Goal: Task Accomplishment & Management: Use online tool/utility

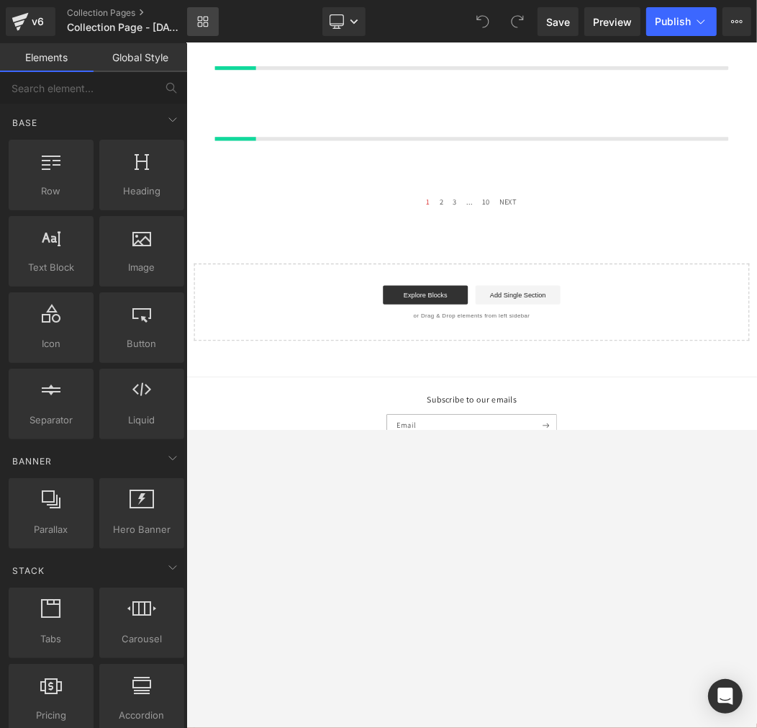
click at [207, 18] on icon at bounding box center [206, 19] width 5 height 5
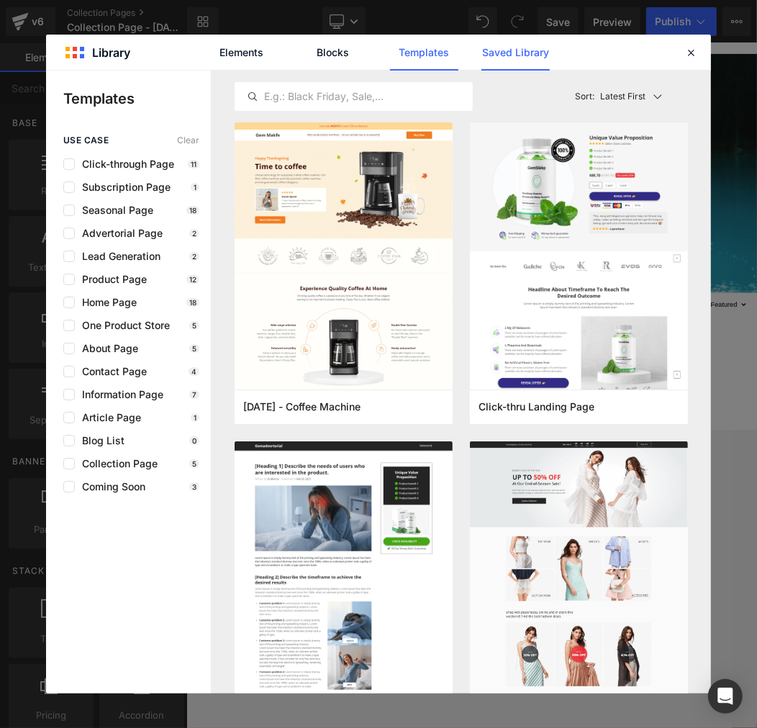
click at [509, 59] on link "Saved Library" at bounding box center [516, 53] width 68 height 36
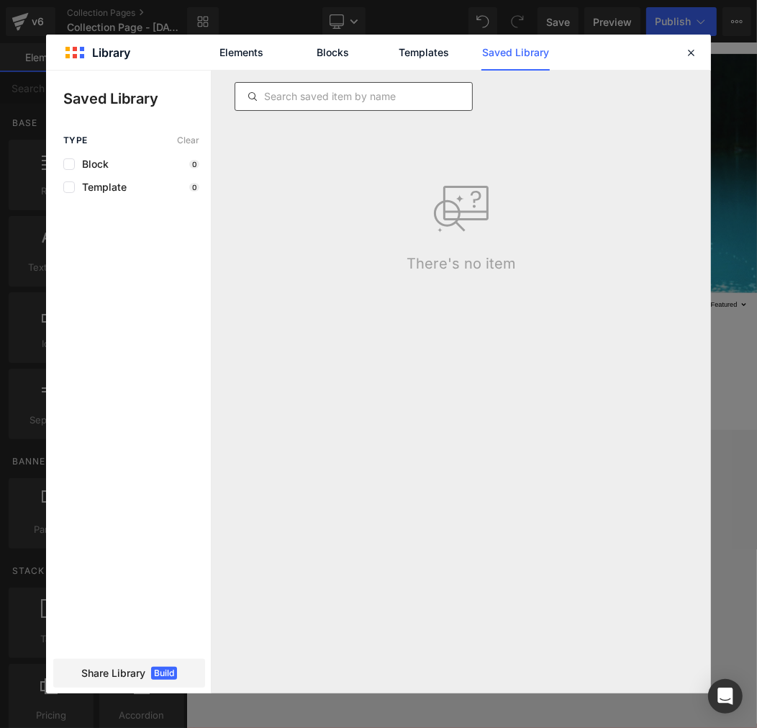
click at [436, 91] on input "text" at bounding box center [353, 96] width 237 height 17
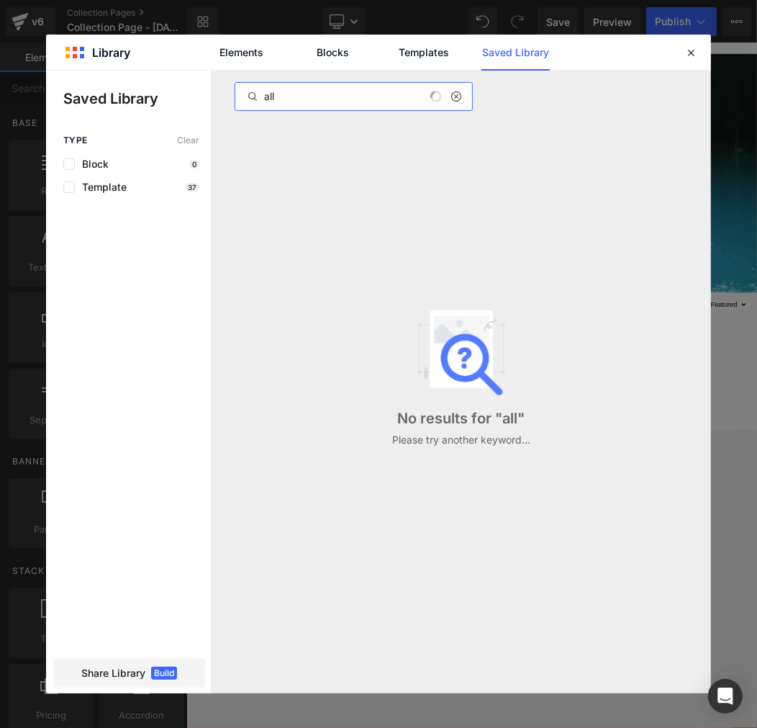
type input "all"
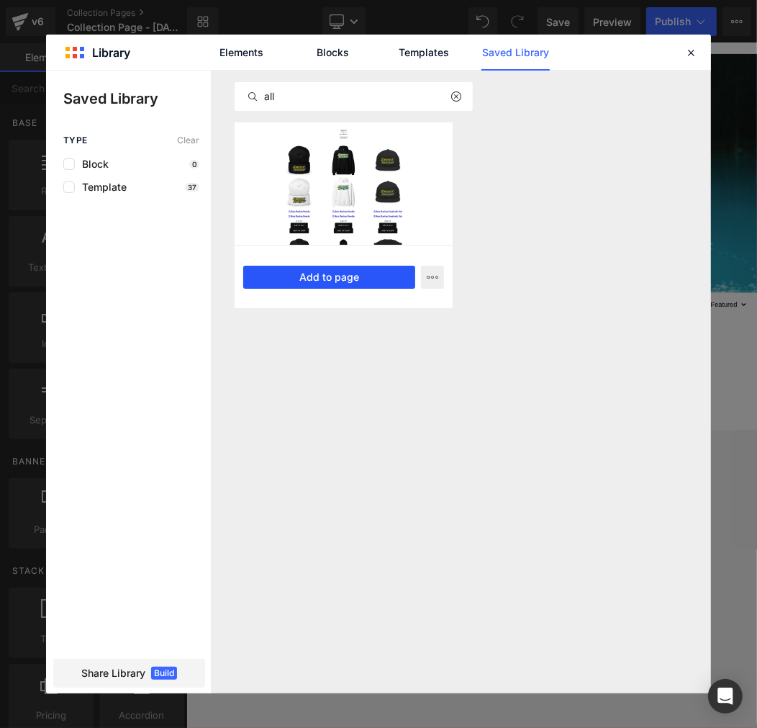
click at [331, 272] on button "Add to page" at bounding box center [329, 277] width 172 height 23
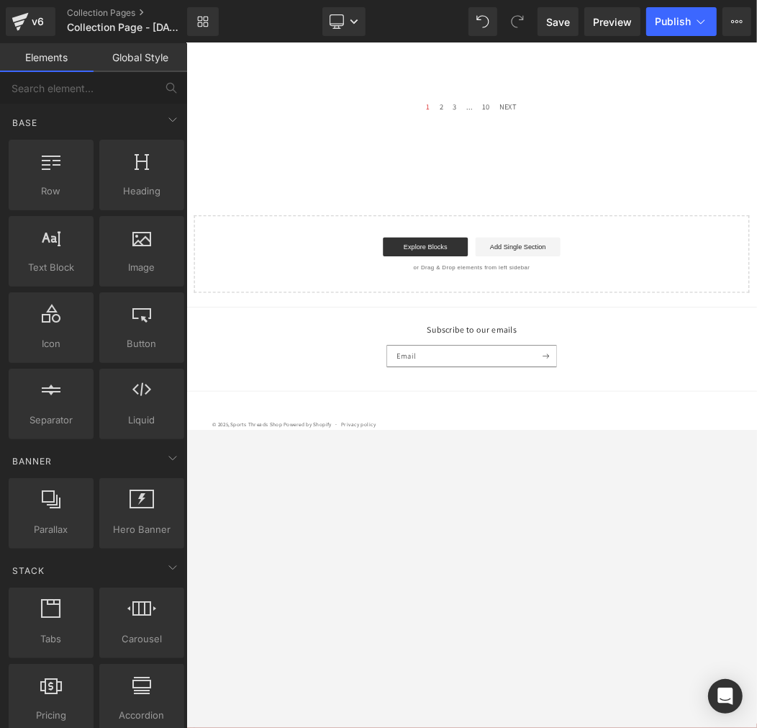
scroll to position [569, 0]
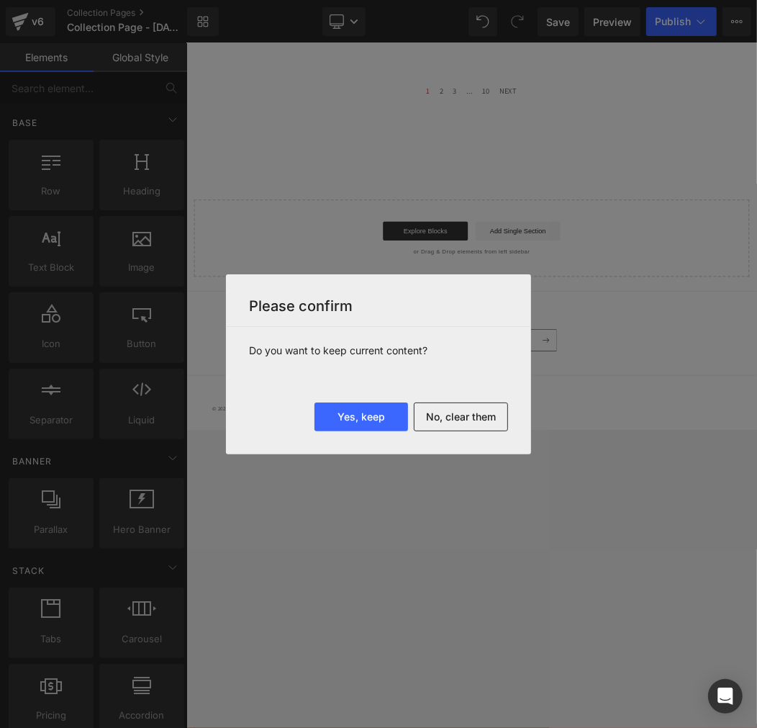
click at [473, 426] on button "No, clear them" at bounding box center [461, 417] width 94 height 29
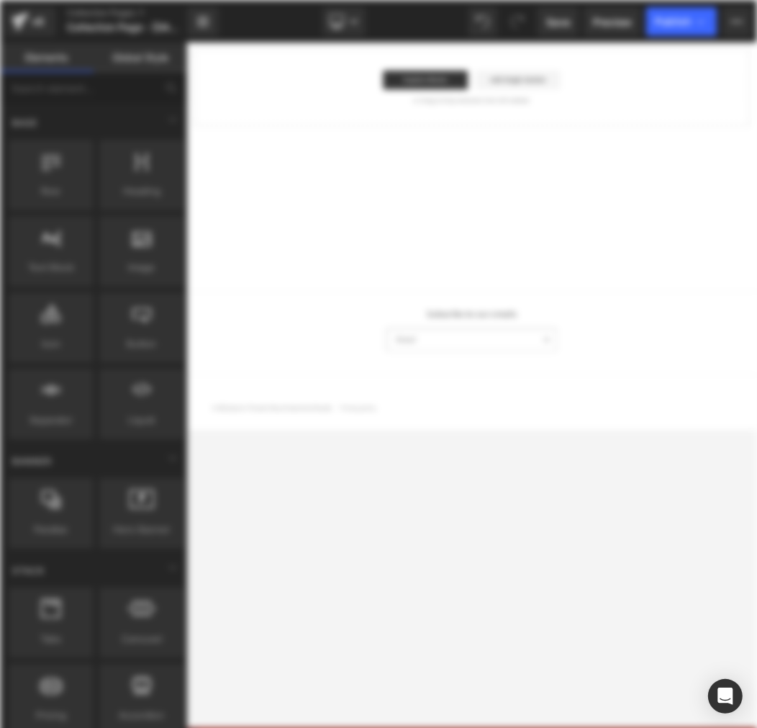
scroll to position [0, 0]
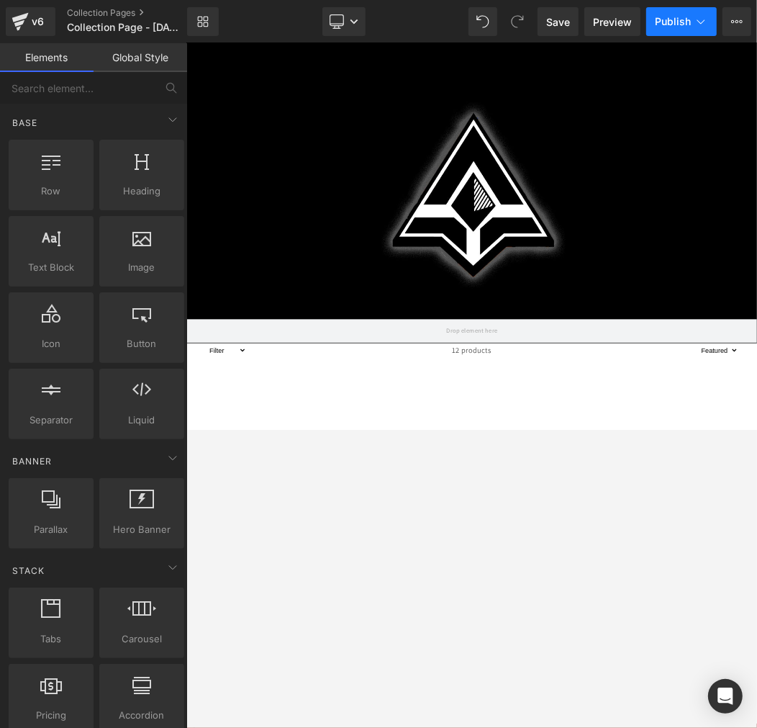
click at [675, 18] on span "Publish" at bounding box center [673, 22] width 36 height 12
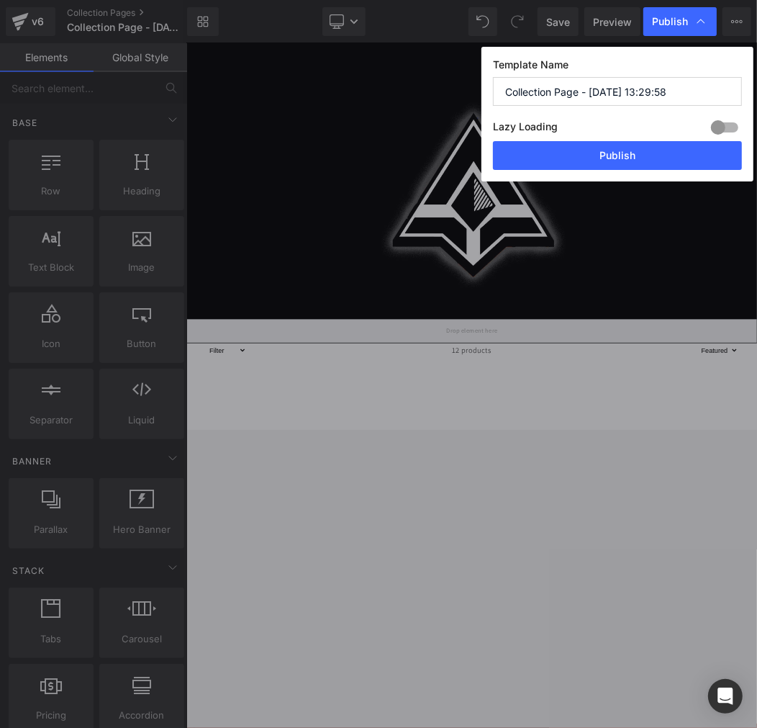
click at [591, 95] on input "Collection Page - Aug 27, 13:29:58" at bounding box center [617, 91] width 249 height 29
paste input "Allwayz"
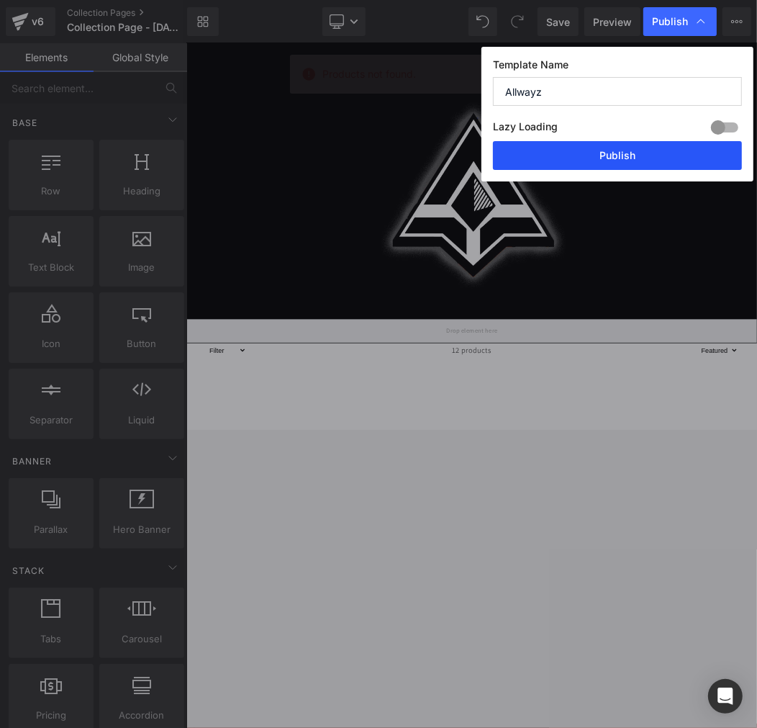
type input "Allwayz"
click at [581, 158] on button "Publish" at bounding box center [617, 155] width 249 height 29
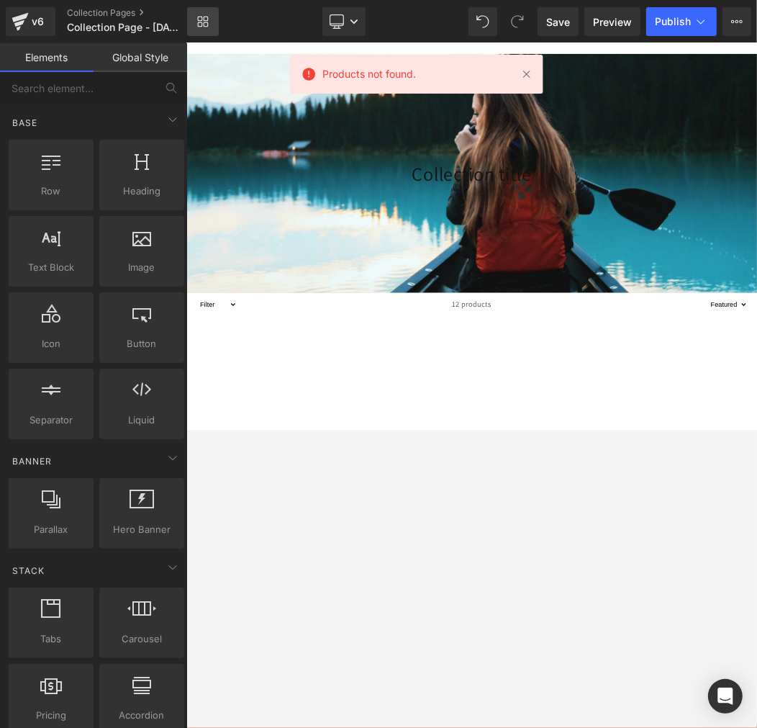
click at [209, 16] on link "Library" at bounding box center [203, 21] width 32 height 29
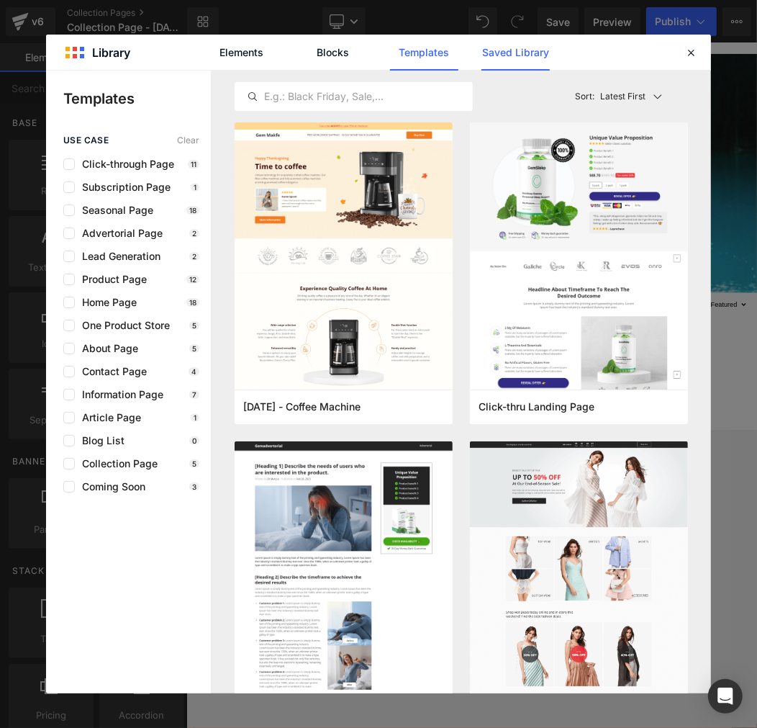
click at [502, 53] on link "Saved Library" at bounding box center [516, 53] width 68 height 36
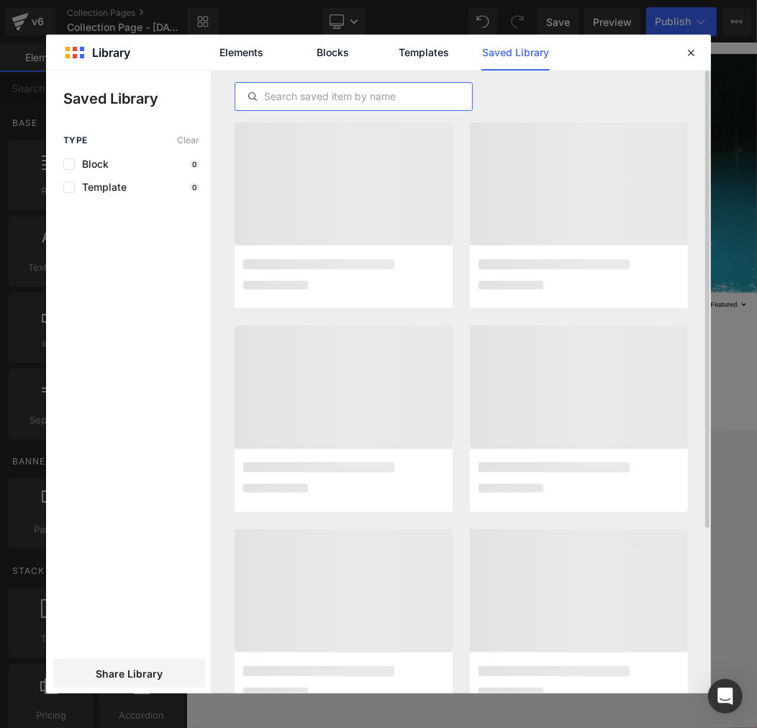
click at [323, 90] on input "text" at bounding box center [353, 96] width 237 height 17
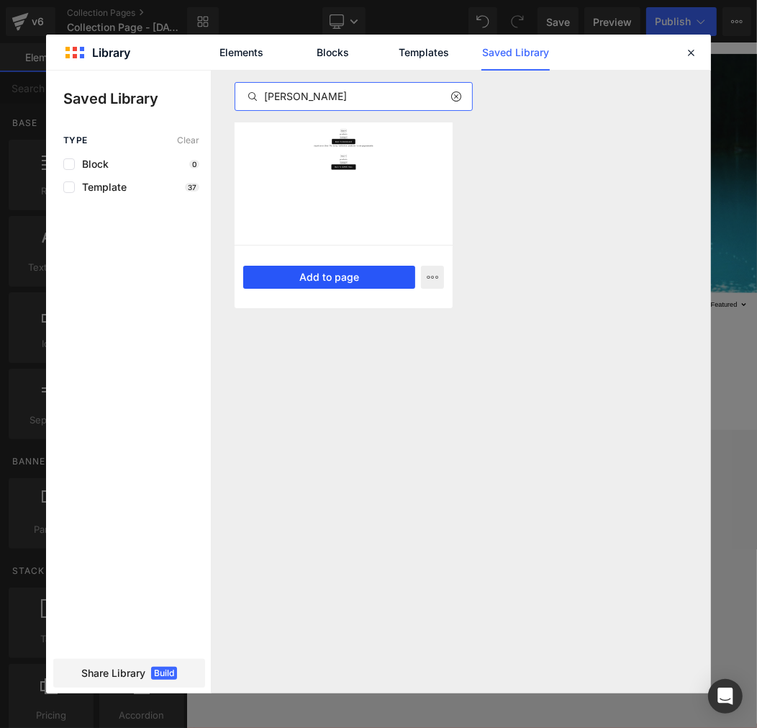
type input "jay"
click at [314, 275] on button "Add to page" at bounding box center [329, 277] width 172 height 23
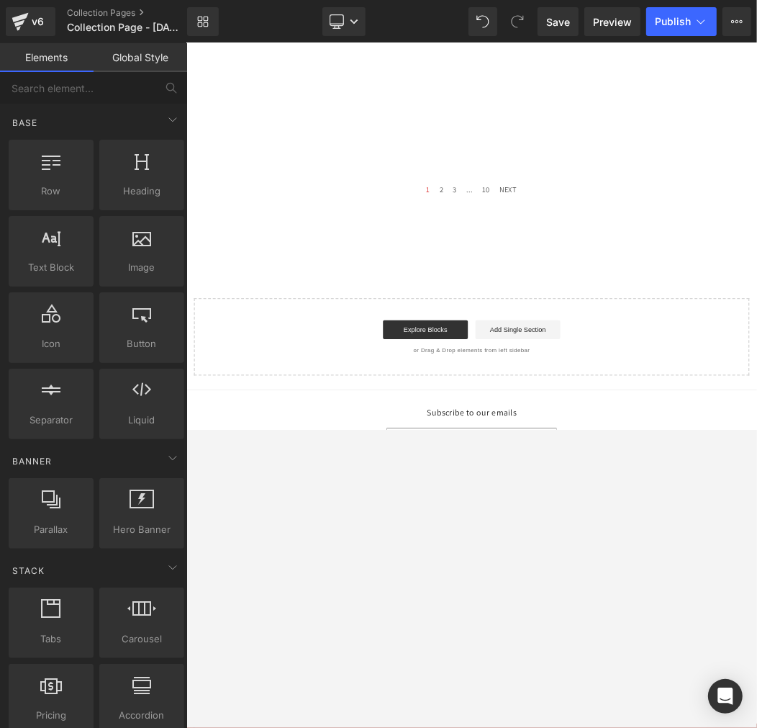
scroll to position [569, 0]
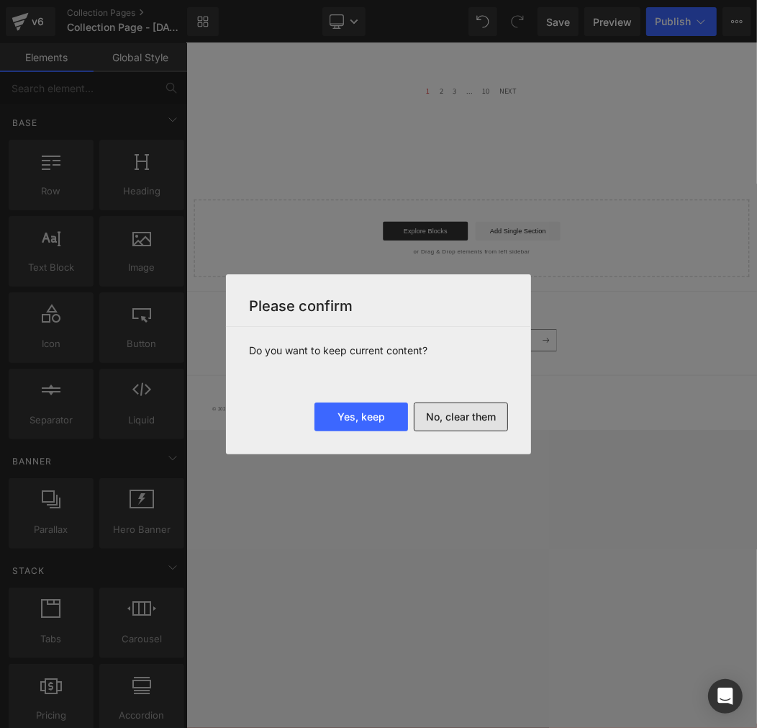
click at [449, 428] on button "No, clear them" at bounding box center [461, 417] width 94 height 29
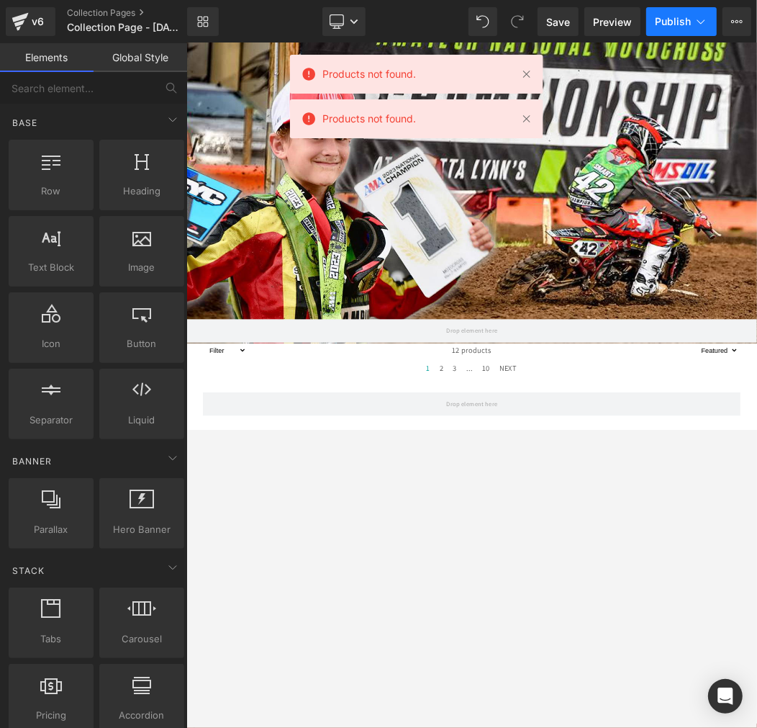
click at [692, 19] on button "Publish" at bounding box center [682, 21] width 71 height 29
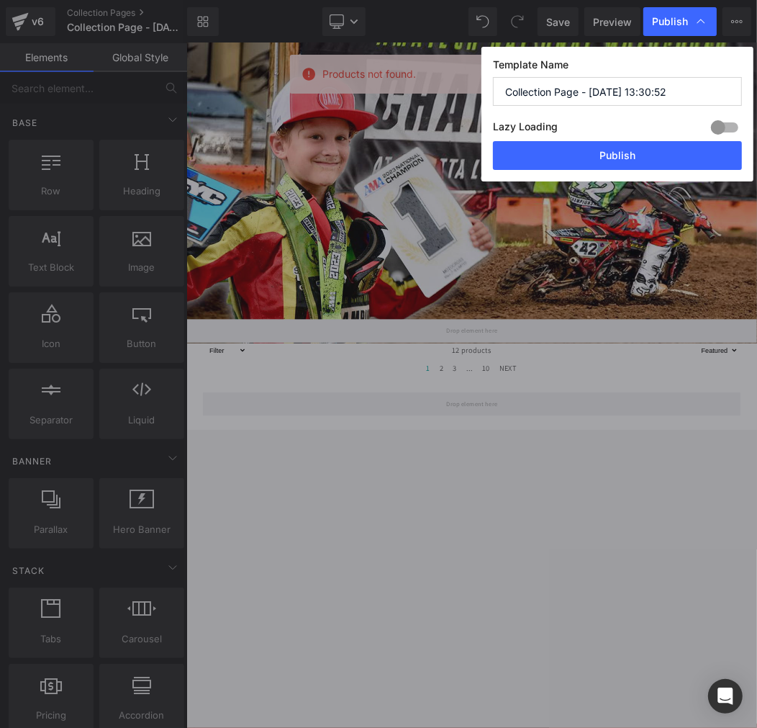
click at [666, 84] on input "Collection Page - Aug 27, 13:30:52" at bounding box center [617, 91] width 249 height 29
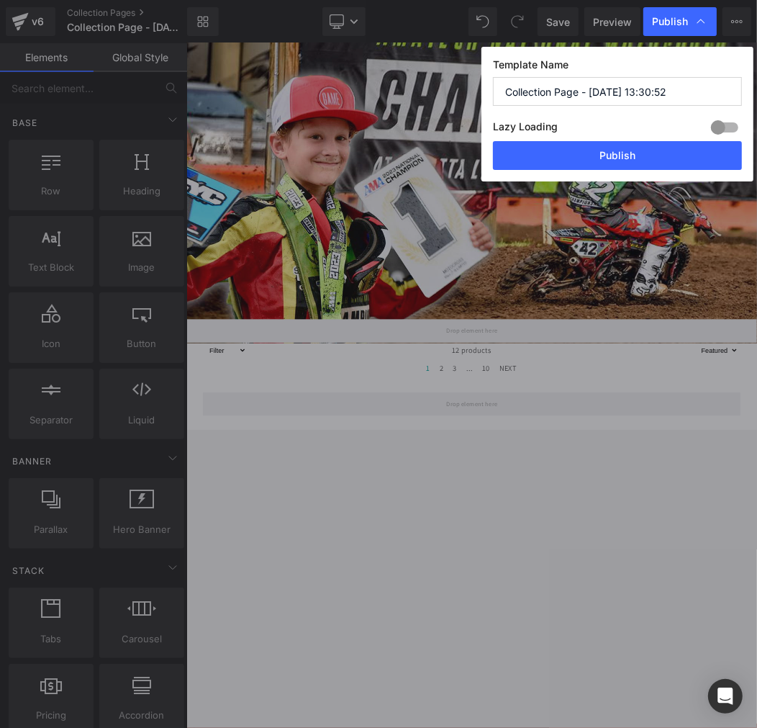
paste input "Jaydin Smart 4"
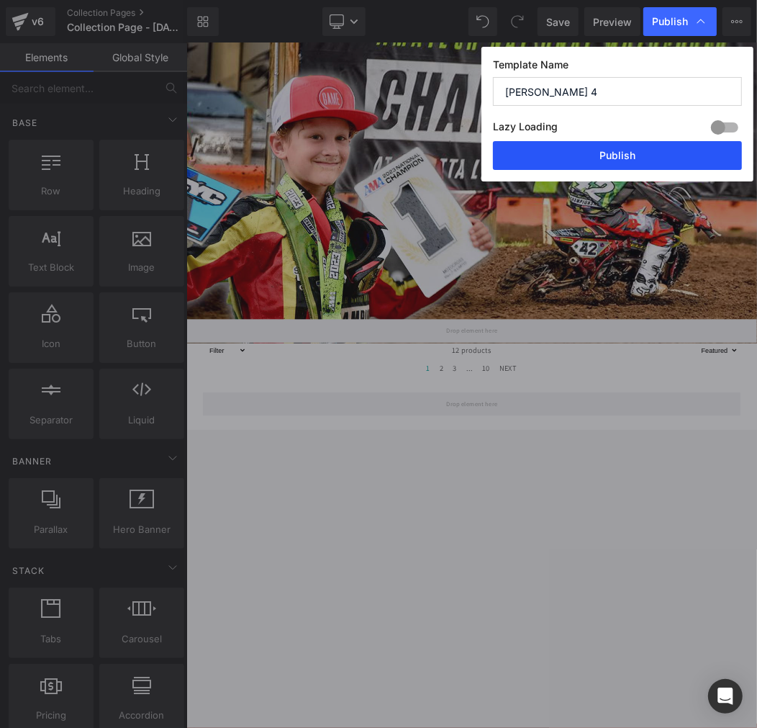
type input "Jaydin Smart 4"
click at [598, 155] on button "Publish" at bounding box center [617, 155] width 249 height 29
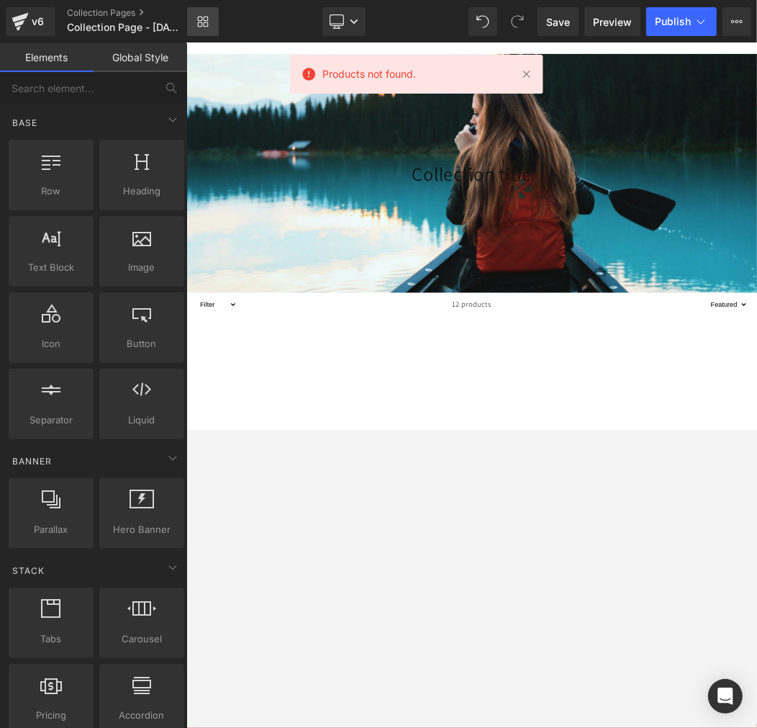
click at [209, 24] on link "Library" at bounding box center [203, 21] width 32 height 29
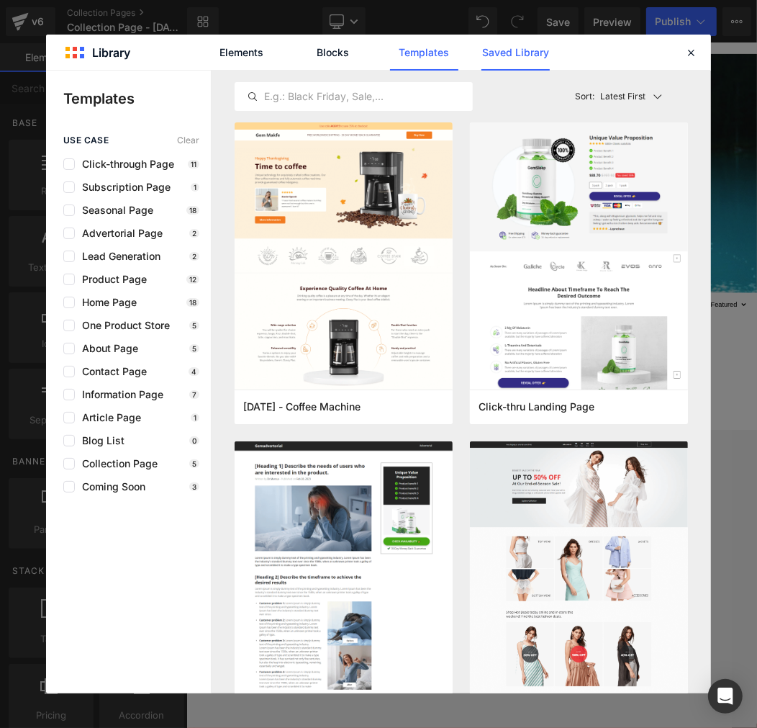
click at [490, 50] on link "Saved Library" at bounding box center [516, 53] width 68 height 36
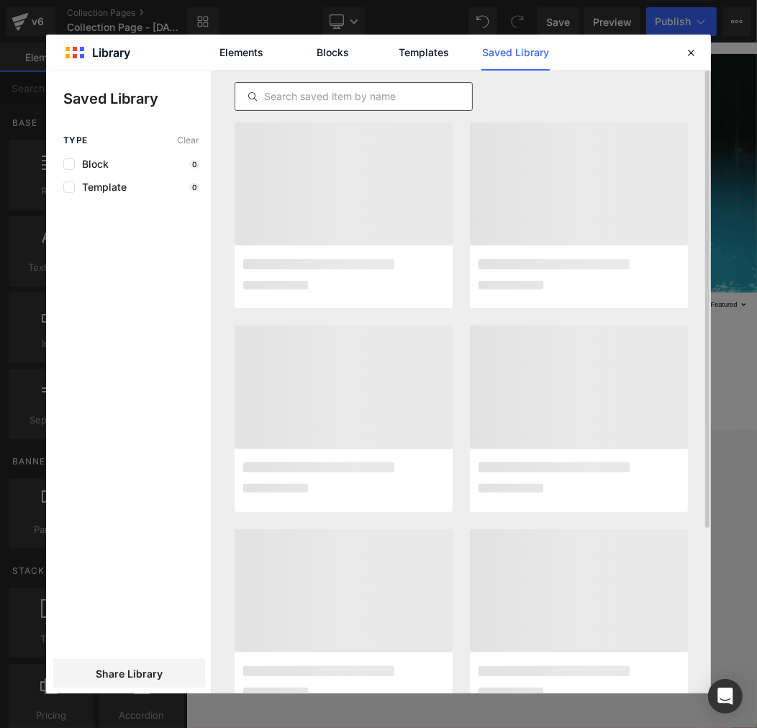
click at [387, 95] on input "text" at bounding box center [353, 96] width 237 height 17
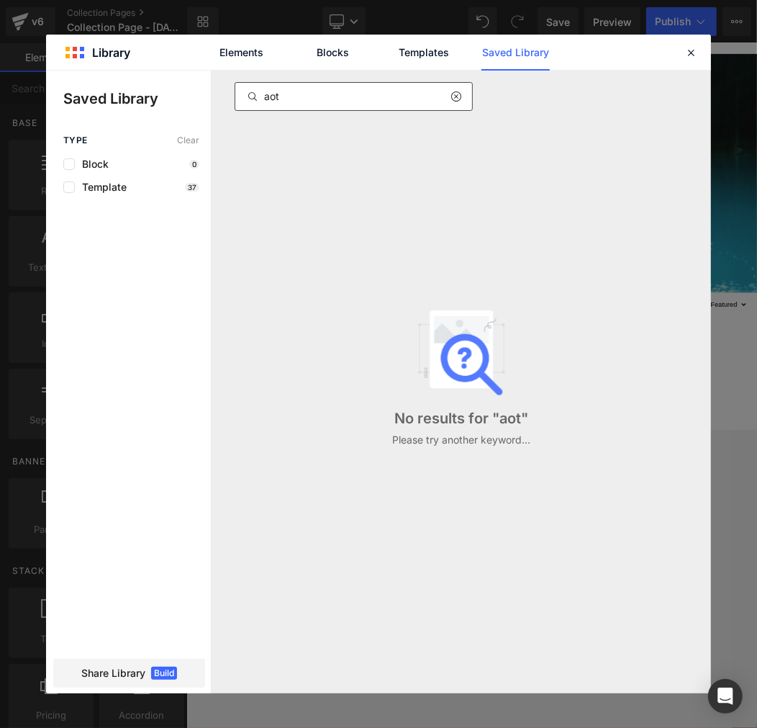
click at [320, 98] on input "aot" at bounding box center [353, 96] width 237 height 17
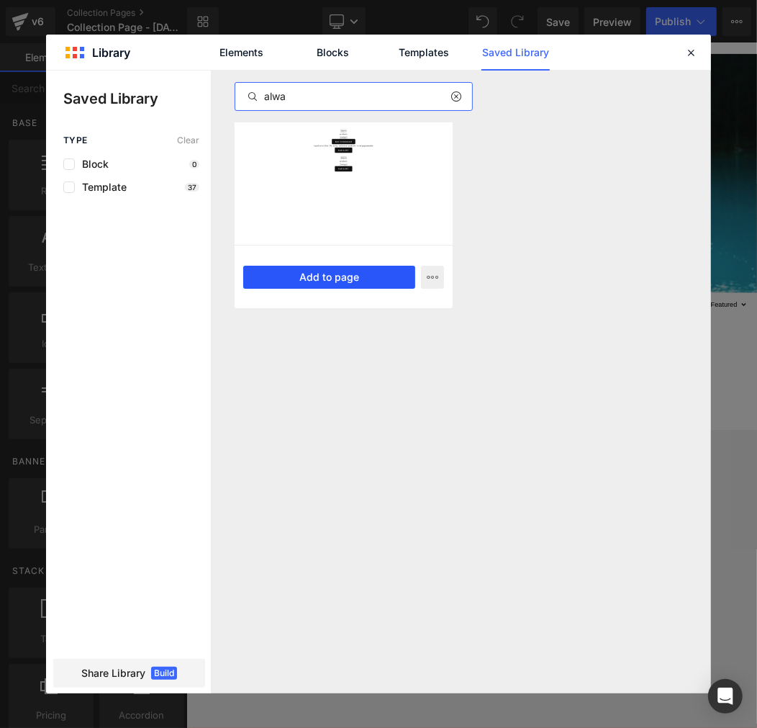
type input "alwa"
click at [369, 276] on button "Add to page" at bounding box center [329, 277] width 172 height 23
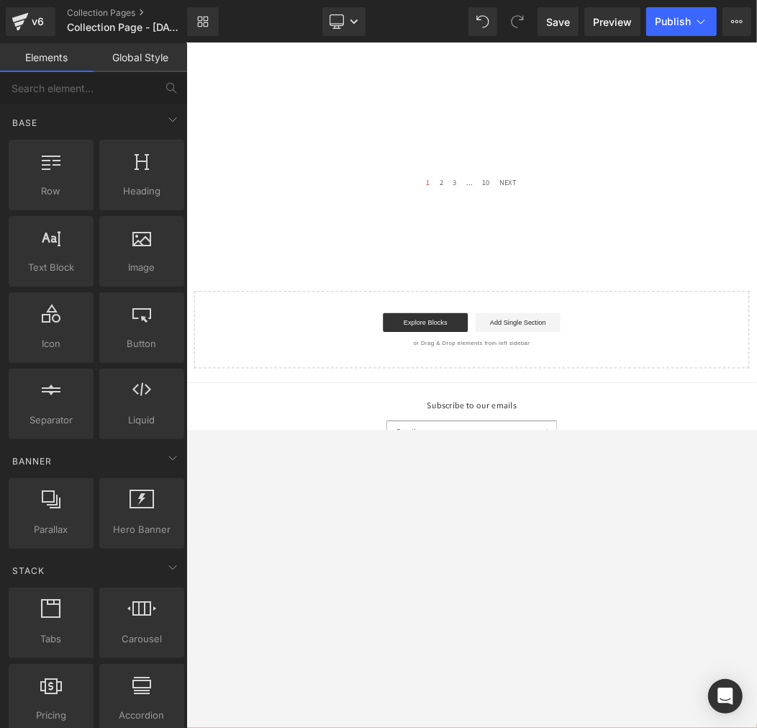
scroll to position [569, 0]
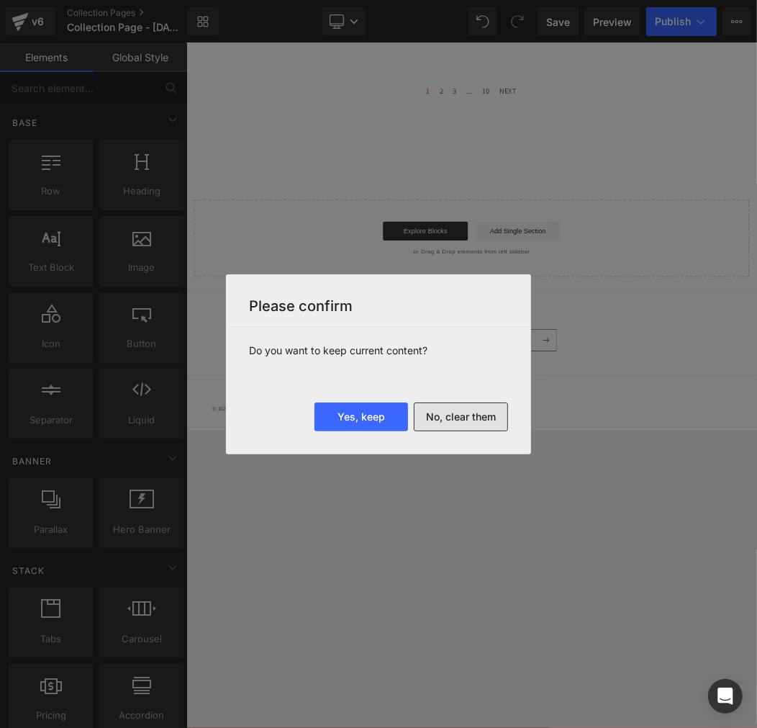
click at [464, 415] on button "No, clear them" at bounding box center [461, 417] width 94 height 29
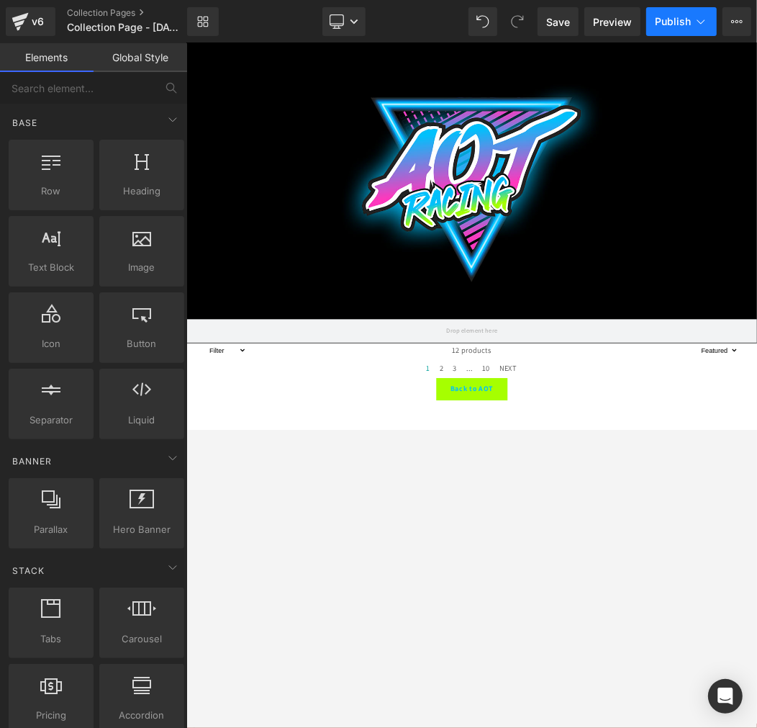
click at [677, 26] on span "Publish" at bounding box center [673, 22] width 36 height 12
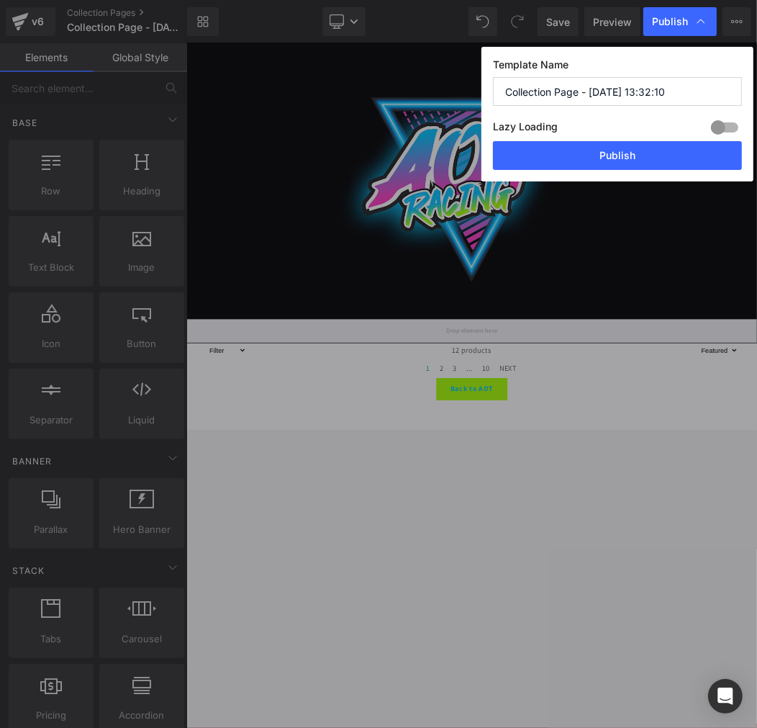
click at [618, 95] on input "Collection Page - Aug 27, 13:32:10" at bounding box center [617, 91] width 249 height 29
paste input "AOT - Always On Top"
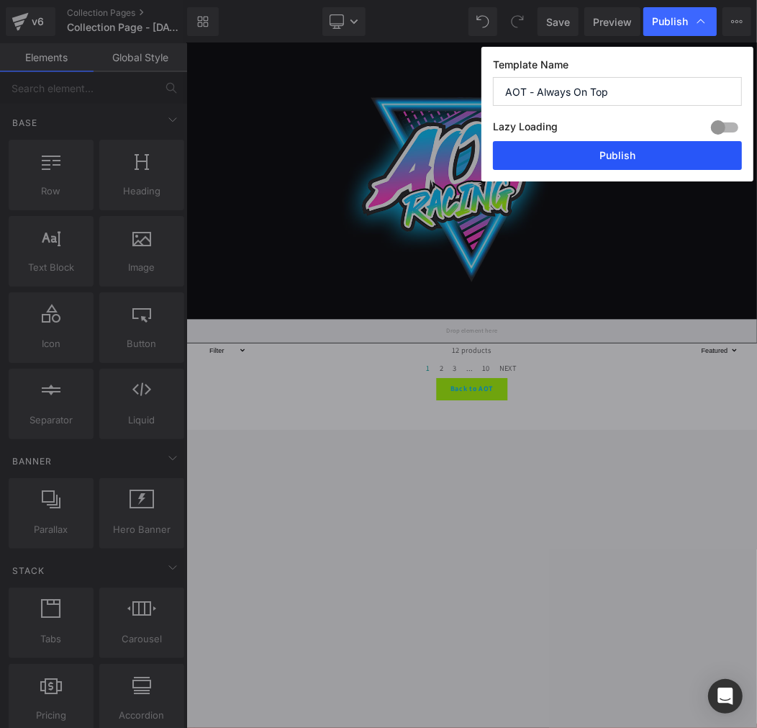
type input "AOT - Always On Top"
click at [606, 163] on button "Publish" at bounding box center [617, 155] width 249 height 29
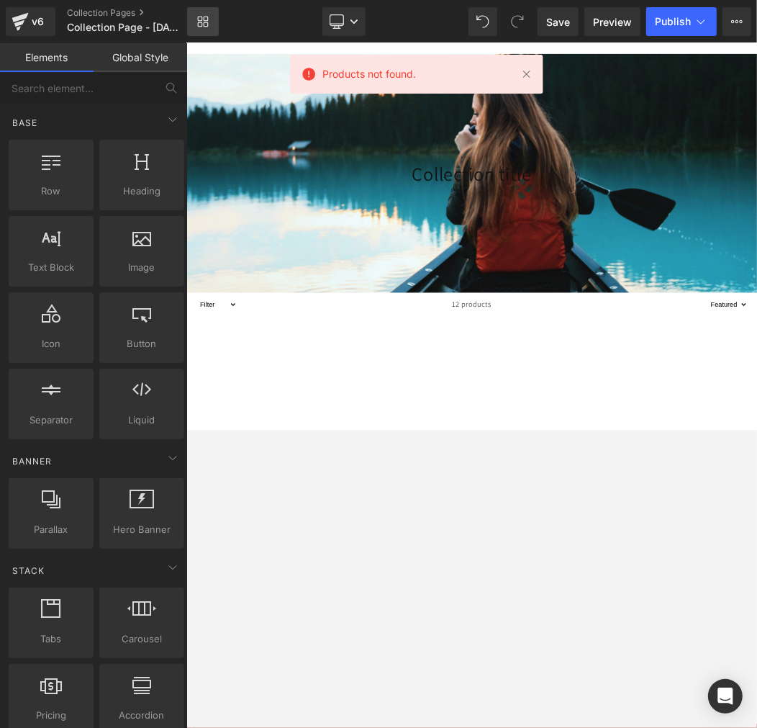
click at [204, 19] on icon at bounding box center [203, 22] width 12 height 12
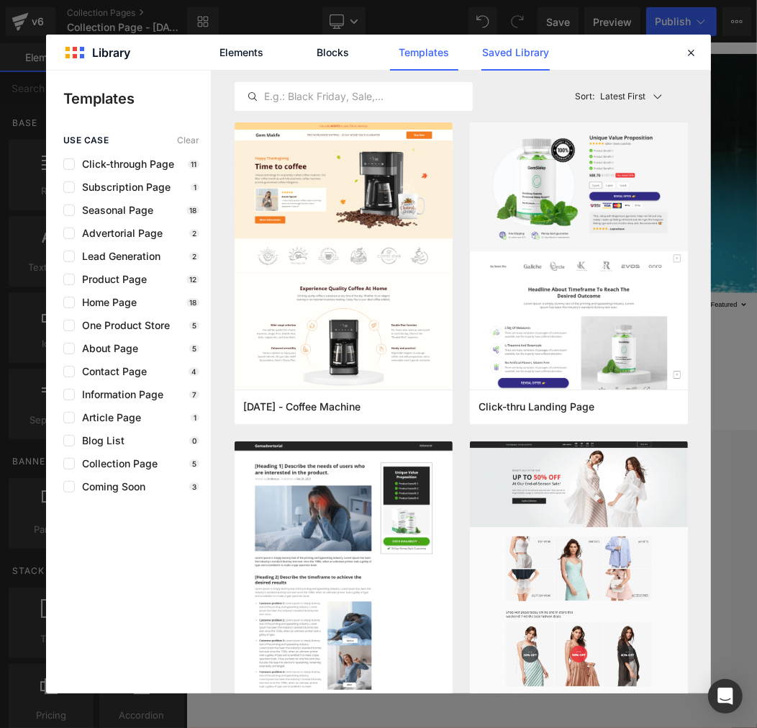
click at [543, 55] on link "Saved Library" at bounding box center [516, 53] width 68 height 36
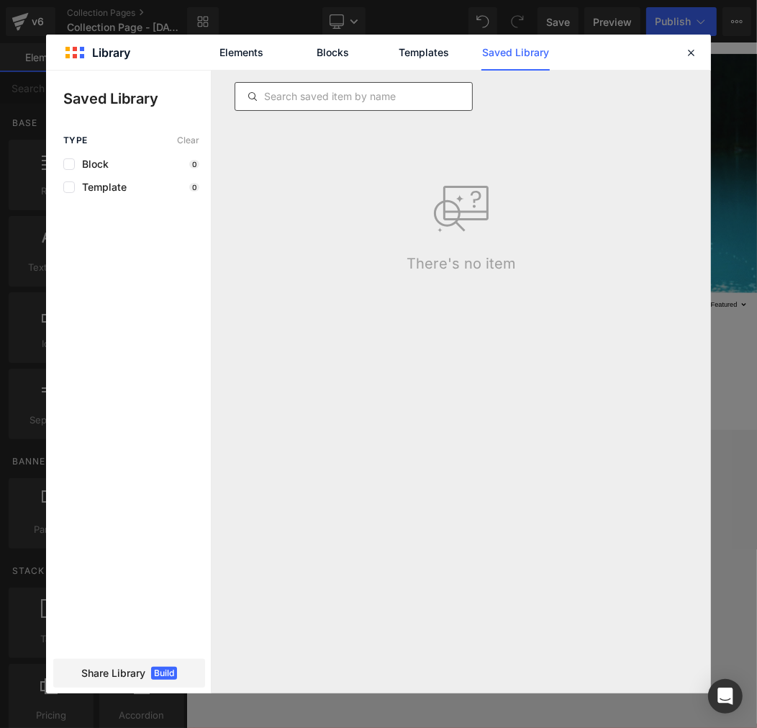
click at [395, 89] on input "text" at bounding box center [353, 96] width 237 height 17
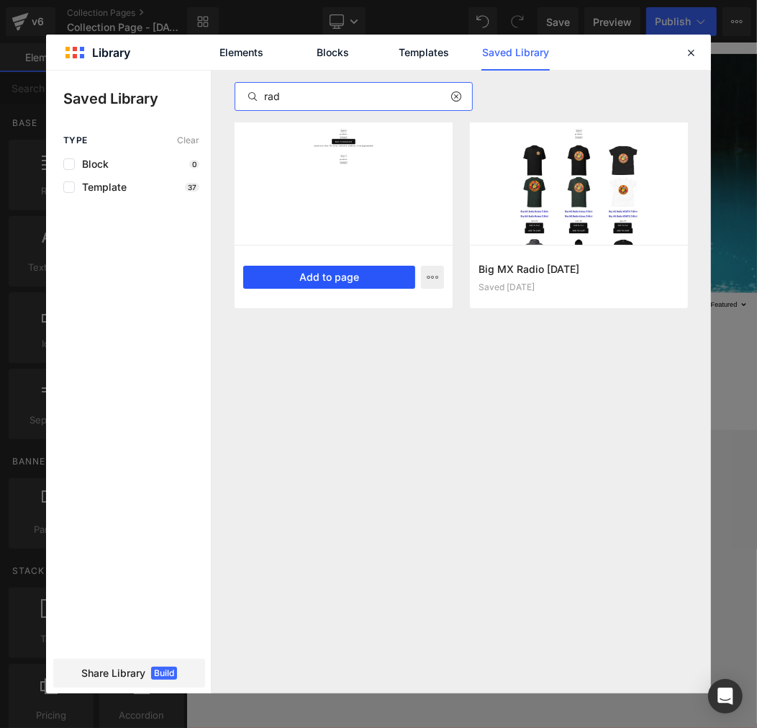
type input "rad"
click at [324, 274] on button "Add to page" at bounding box center [329, 277] width 172 height 23
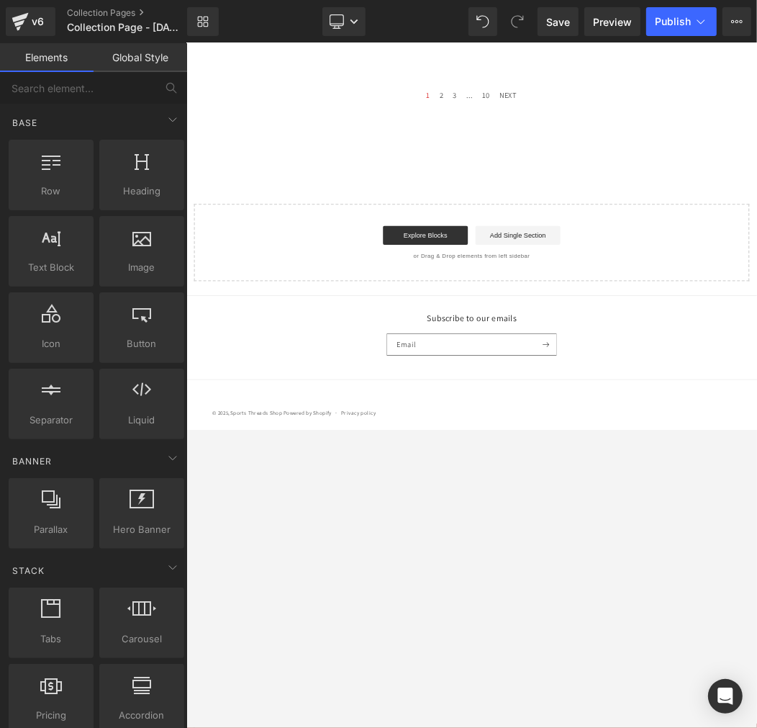
scroll to position [569, 0]
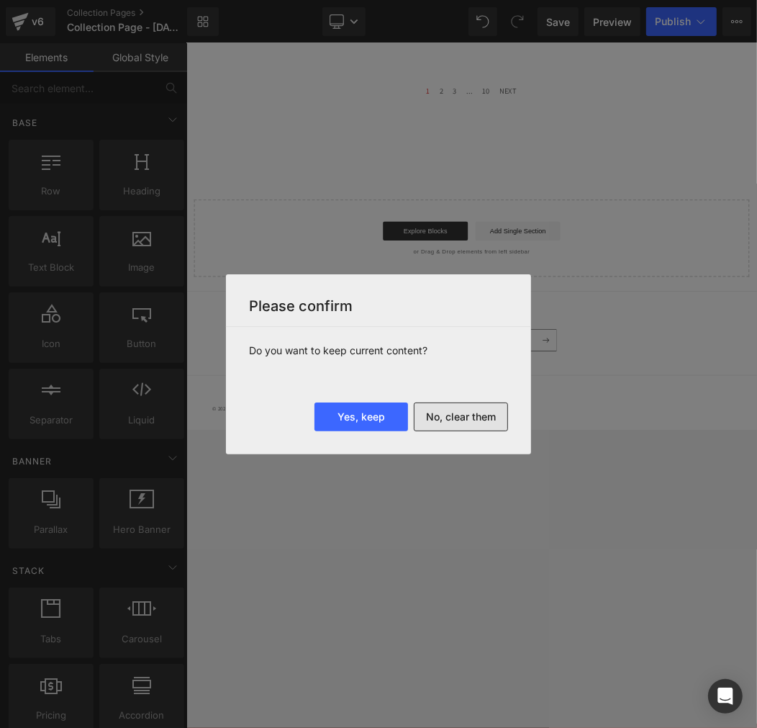
click at [480, 419] on button "No, clear them" at bounding box center [461, 417] width 94 height 29
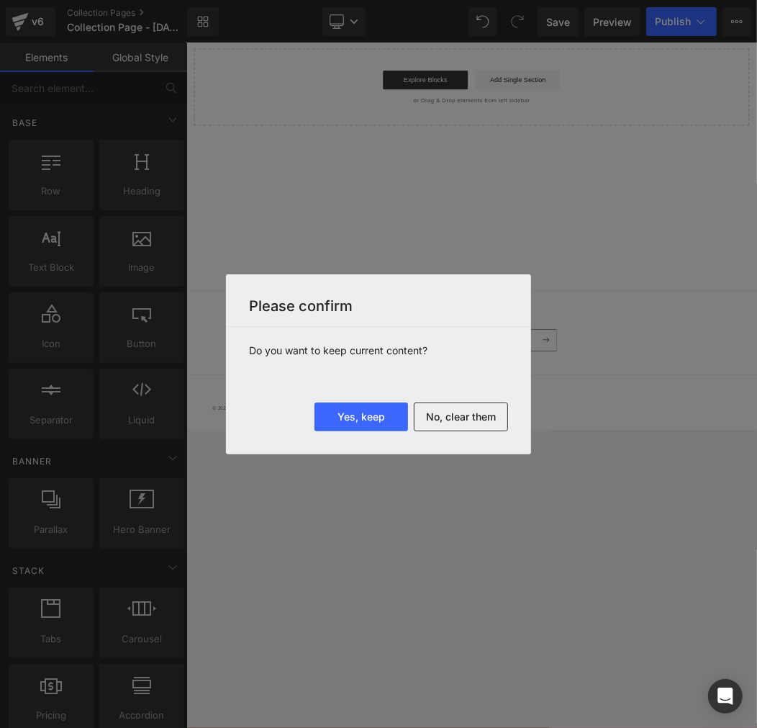
scroll to position [0, 0]
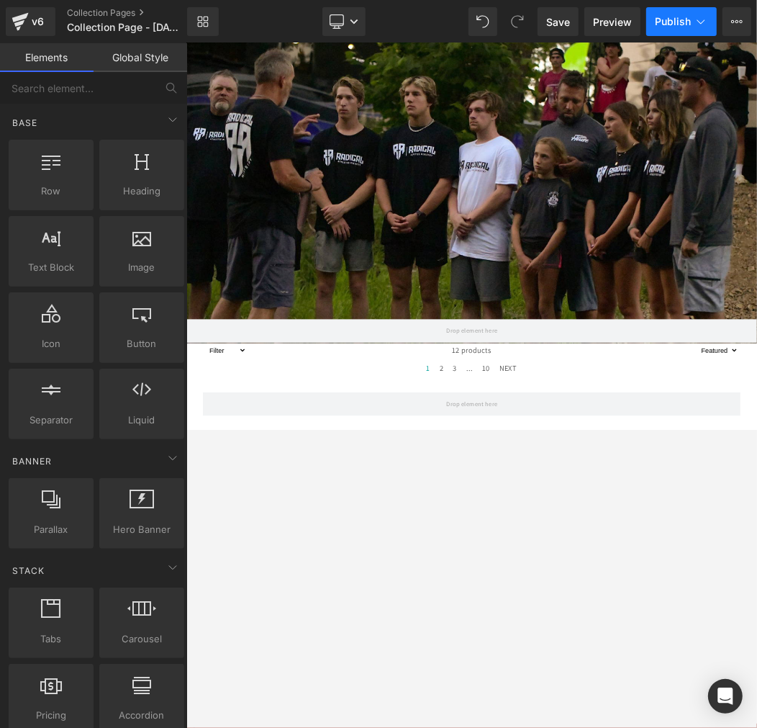
click at [687, 27] on span "Publish" at bounding box center [673, 22] width 36 height 12
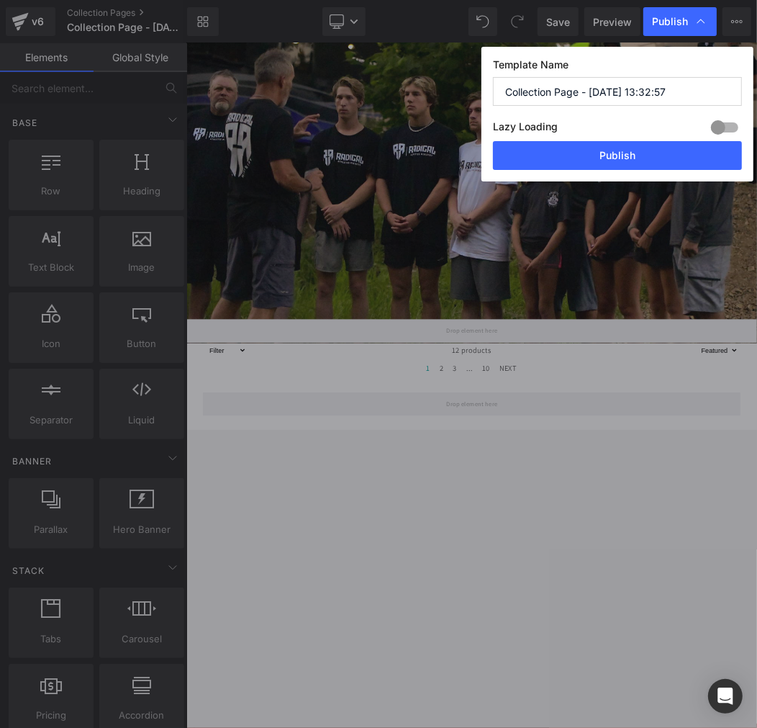
click at [665, 94] on input "Collection Page - Aug 27, 13:32:57" at bounding box center [617, 91] width 249 height 29
paste input "AOT - Always On Top"
click at [639, 91] on input "AOT - Always On Top" at bounding box center [617, 91] width 249 height 29
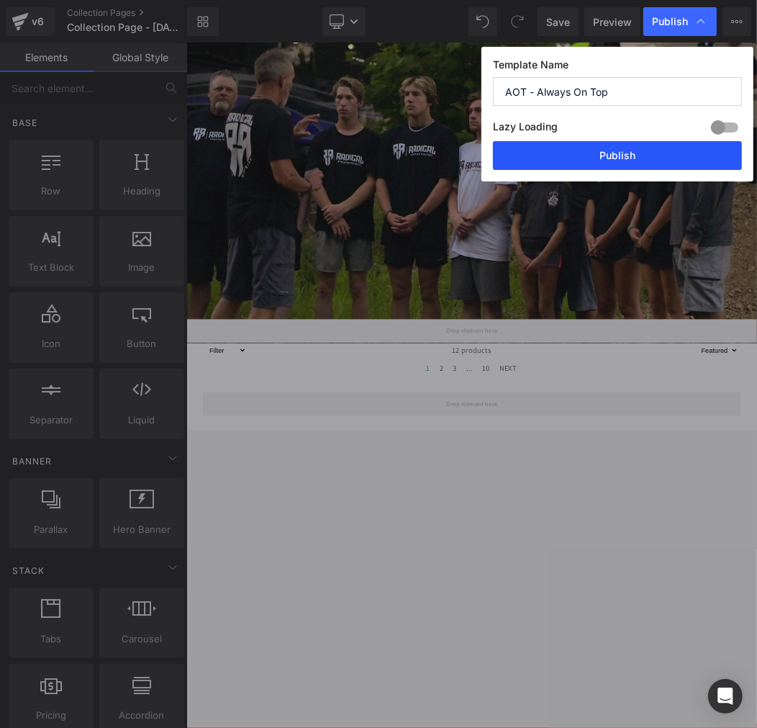
paste input "Radical Athletes"
type input "Radical Athletes"
click at [617, 159] on button "Publish" at bounding box center [617, 155] width 249 height 29
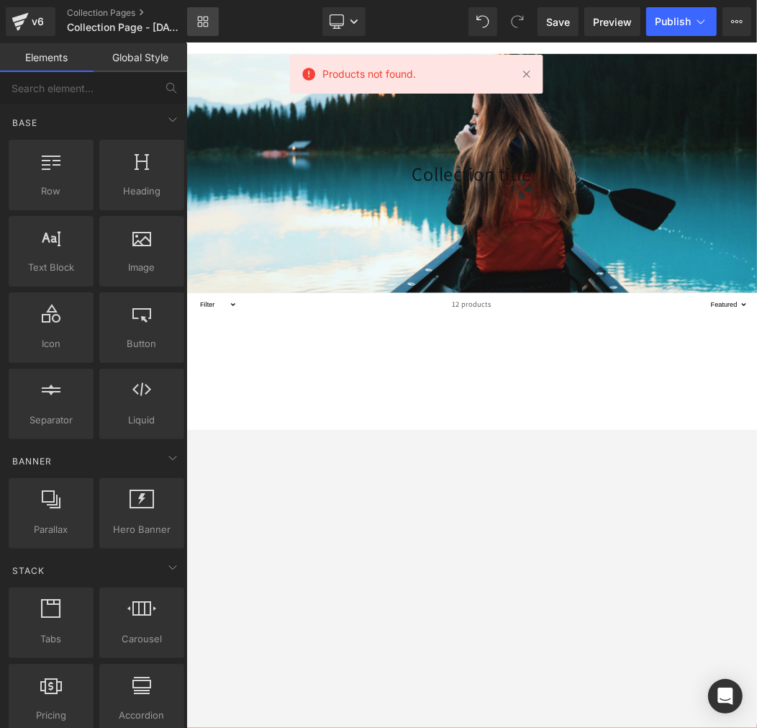
click at [209, 27] on link "Library" at bounding box center [203, 21] width 32 height 29
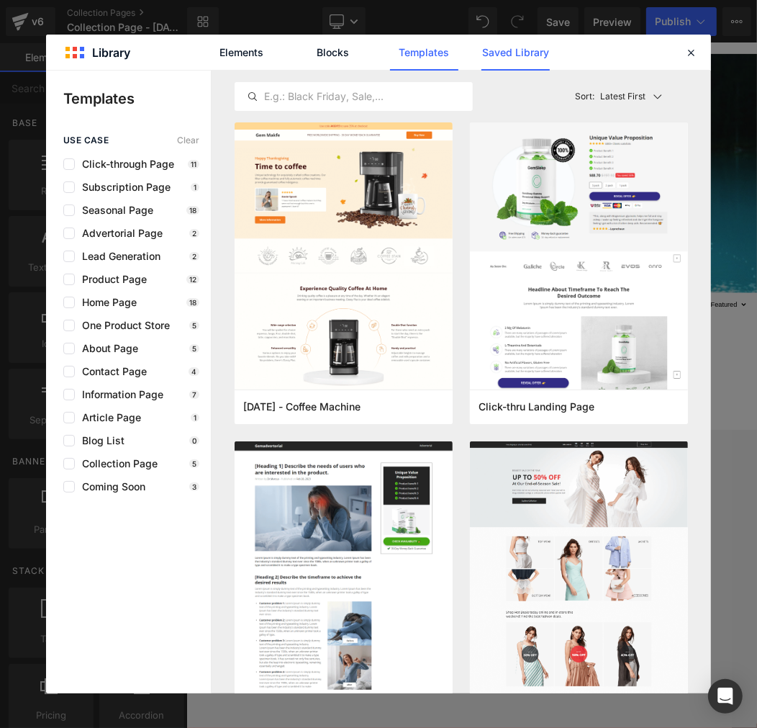
click at [524, 58] on link "Saved Library" at bounding box center [516, 53] width 68 height 36
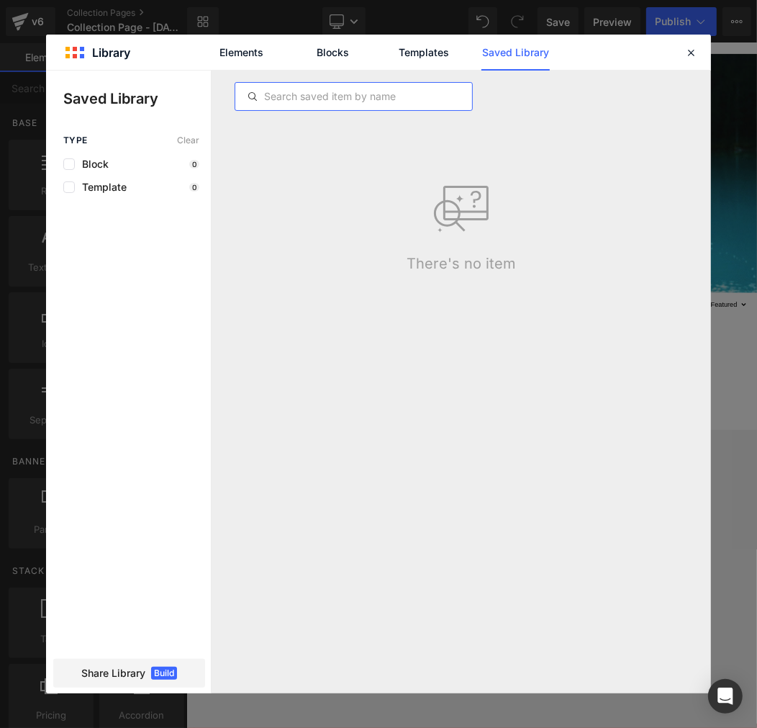
click at [369, 92] on input "text" at bounding box center [353, 96] width 237 height 17
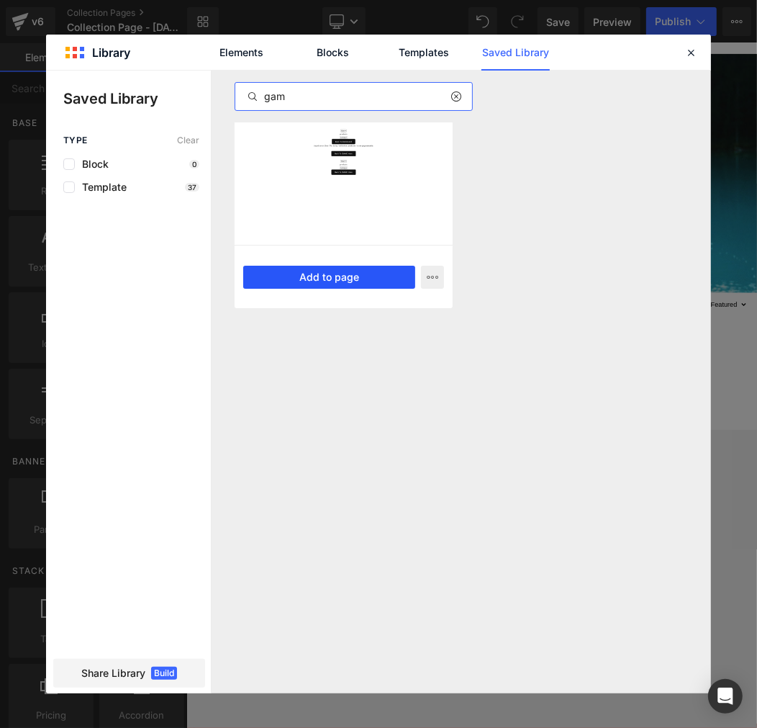
type input "gam"
click at [338, 281] on button "Add to page" at bounding box center [329, 277] width 172 height 23
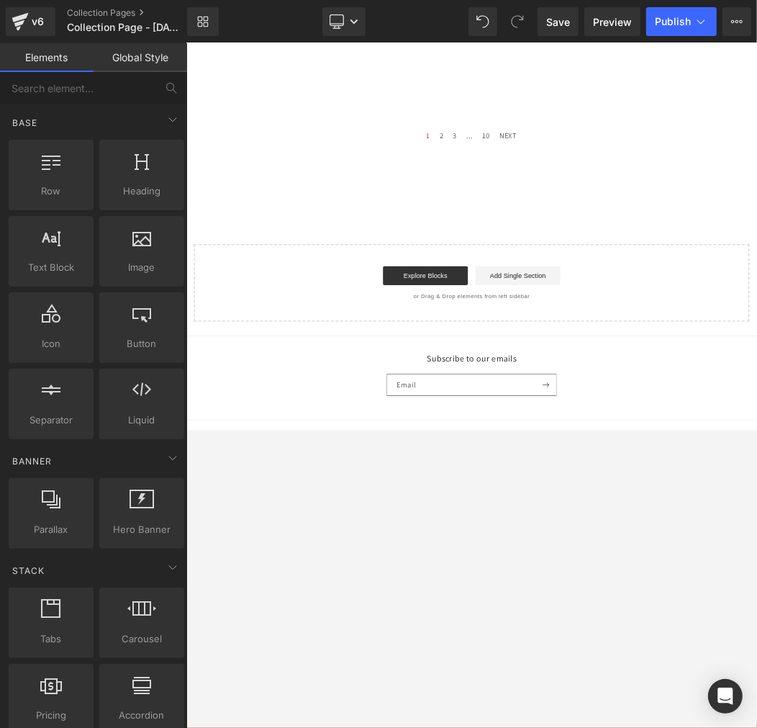
scroll to position [569, 0]
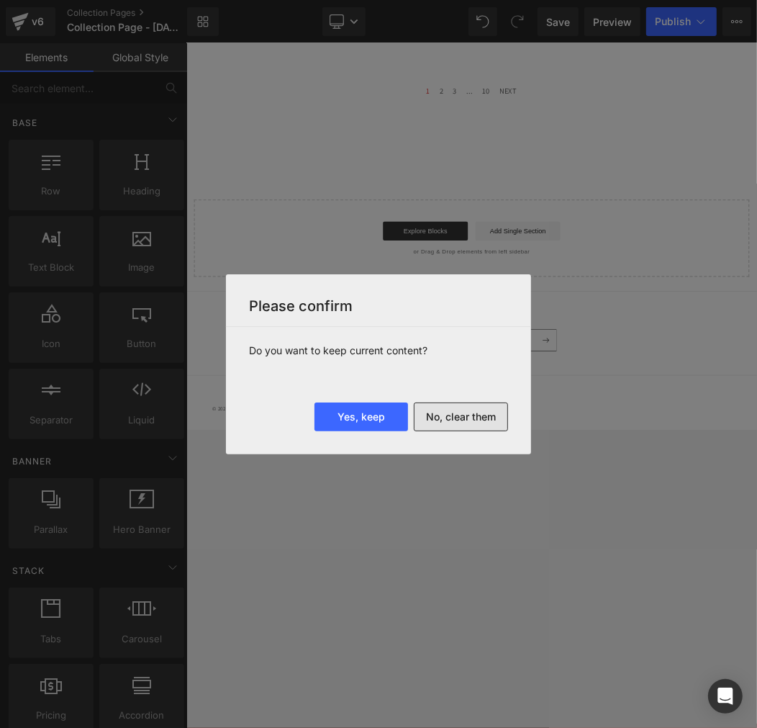
click at [472, 413] on button "No, clear them" at bounding box center [461, 417] width 94 height 29
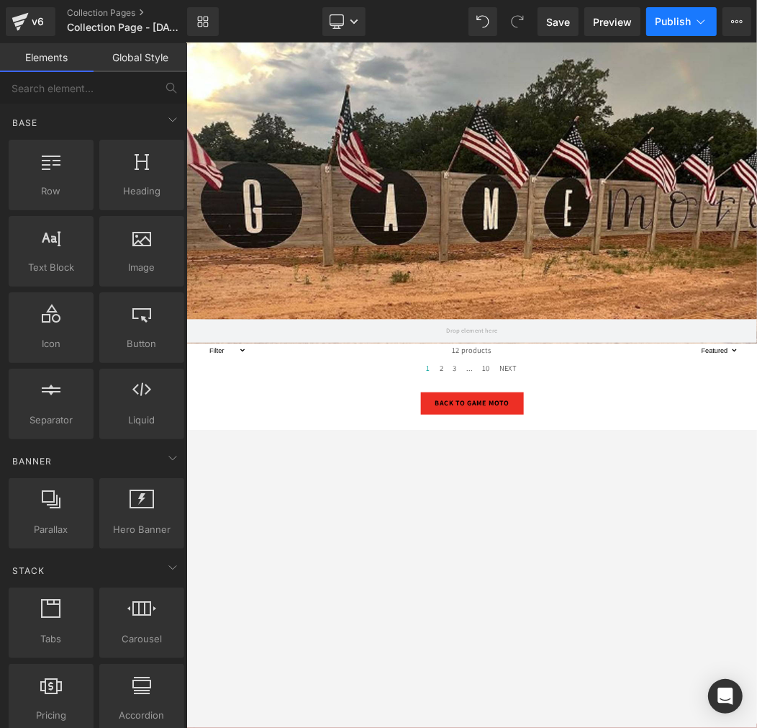
click at [683, 27] on span "Publish" at bounding box center [673, 22] width 36 height 12
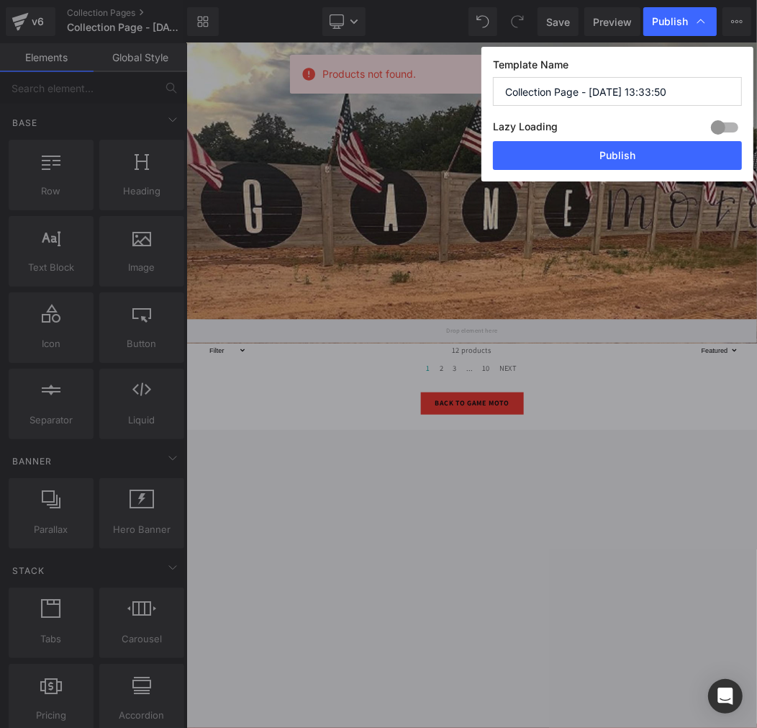
click at [600, 96] on input "Collection Page - Aug 27, 13:33:50" at bounding box center [617, 91] width 249 height 29
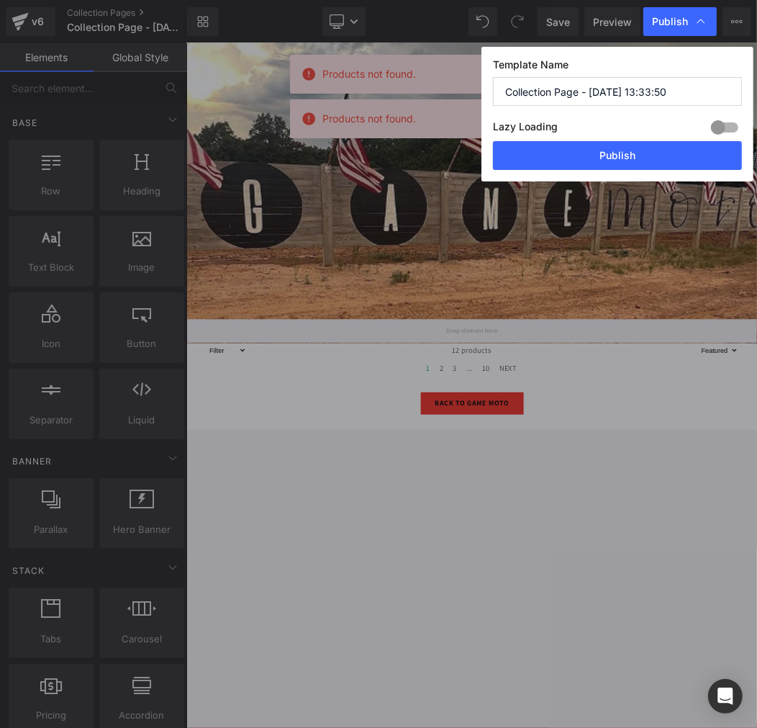
paste input "GAME Moto"
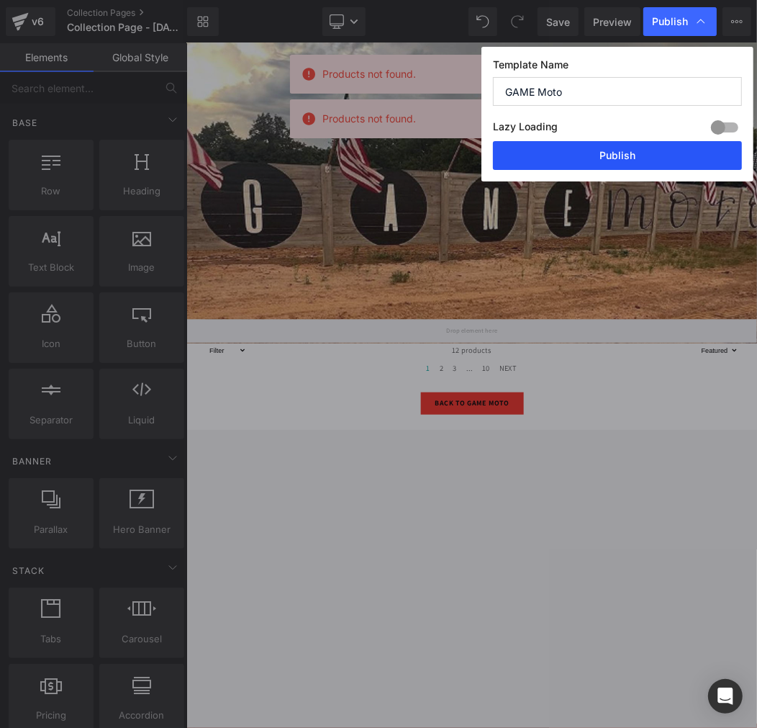
type input "GAME Moto"
click at [619, 159] on button "Publish" at bounding box center [617, 155] width 249 height 29
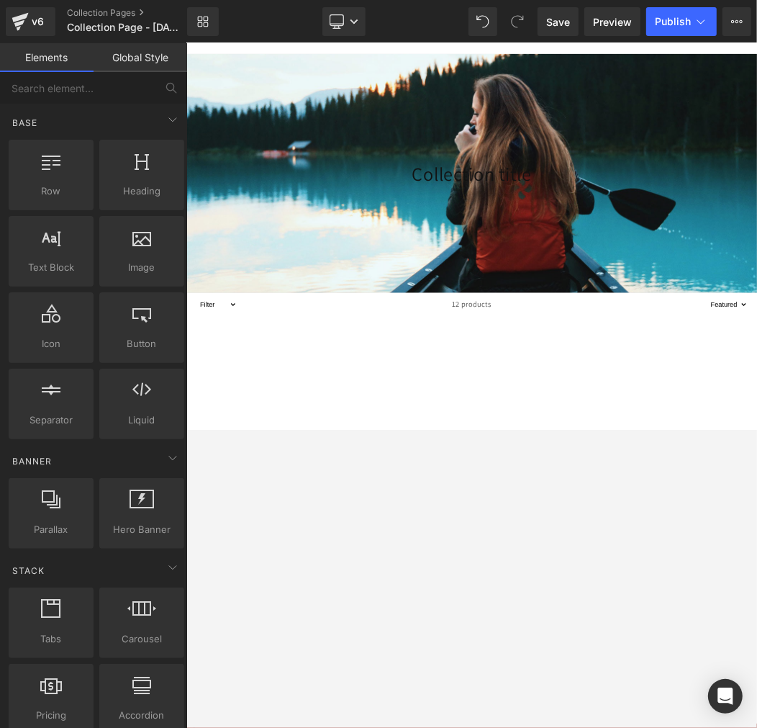
click at [219, 16] on div "Library Desktop Desktop Laptop Tablet Mobile Save Preview Publish Scheduled Vie…" at bounding box center [472, 21] width 570 height 29
click at [205, 18] on icon at bounding box center [203, 22] width 12 height 12
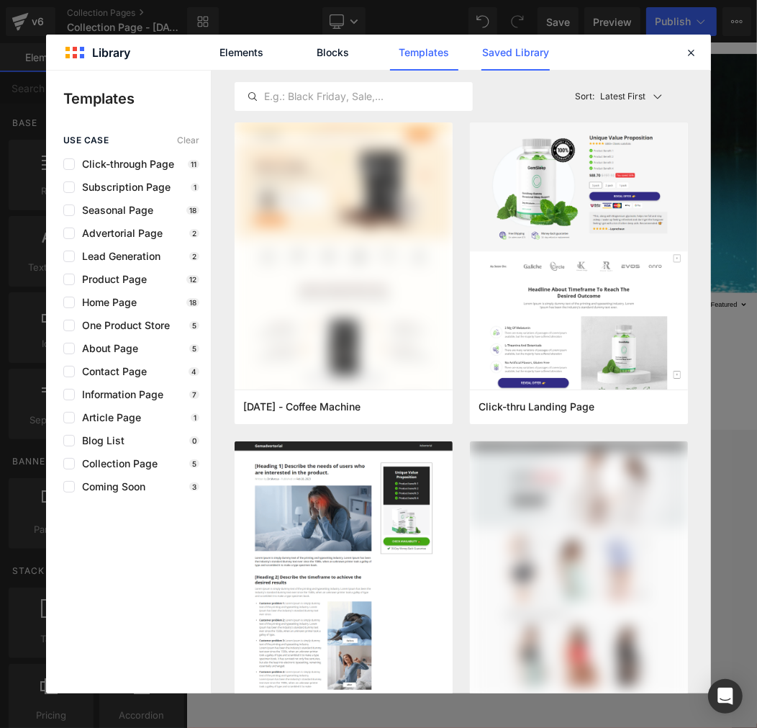
click at [488, 51] on link "Saved Library" at bounding box center [516, 53] width 68 height 36
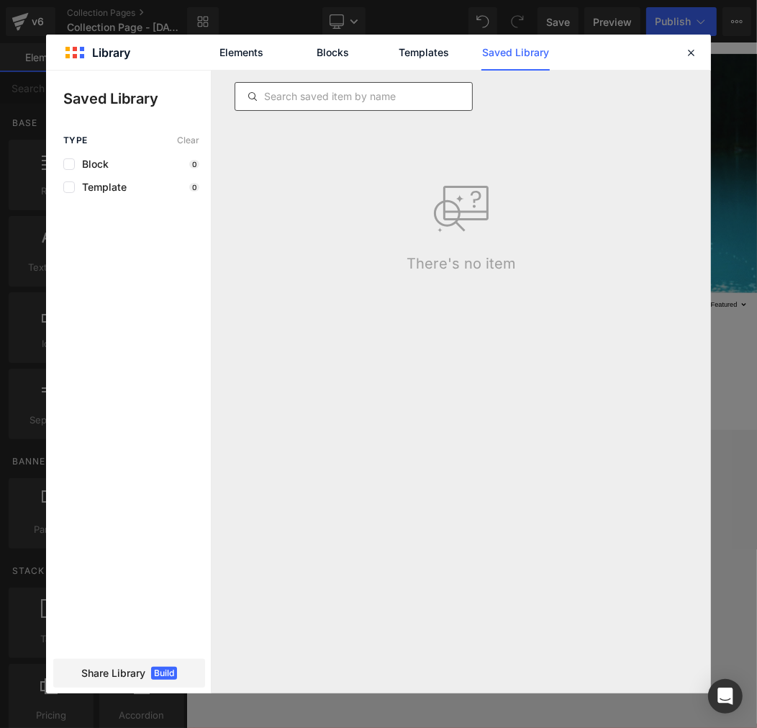
click at [371, 97] on input "text" at bounding box center [353, 96] width 237 height 17
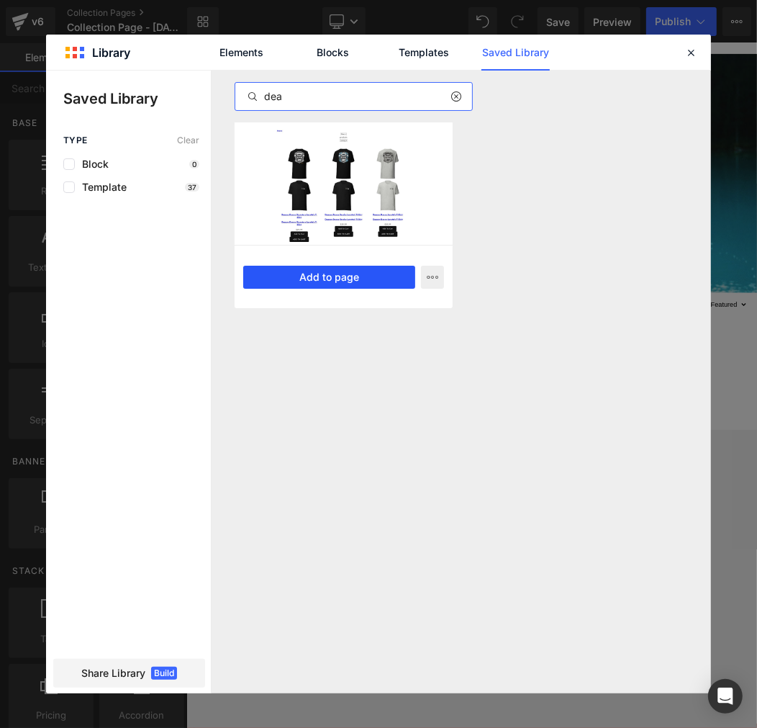
type input "dea"
click at [354, 269] on button "Add to page" at bounding box center [329, 277] width 172 height 23
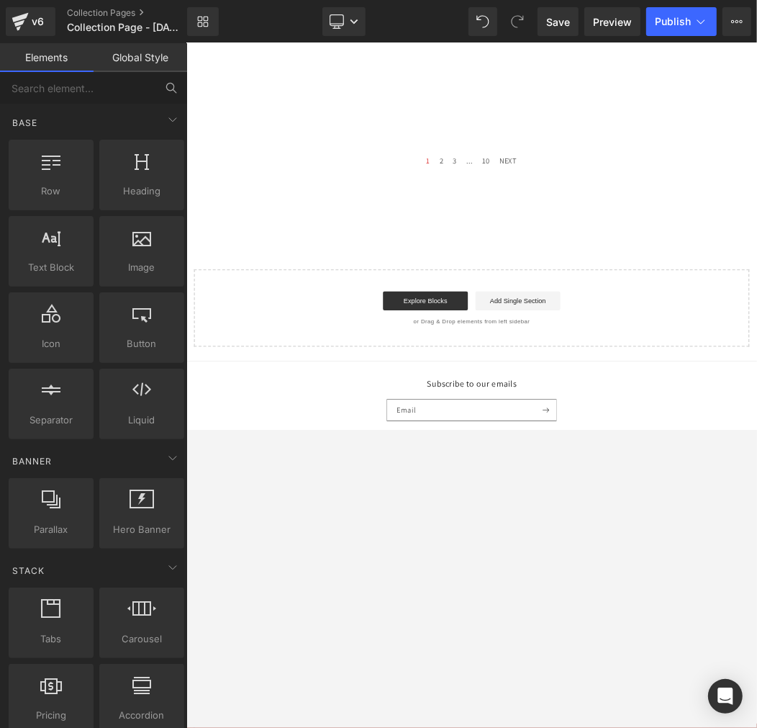
scroll to position [569, 0]
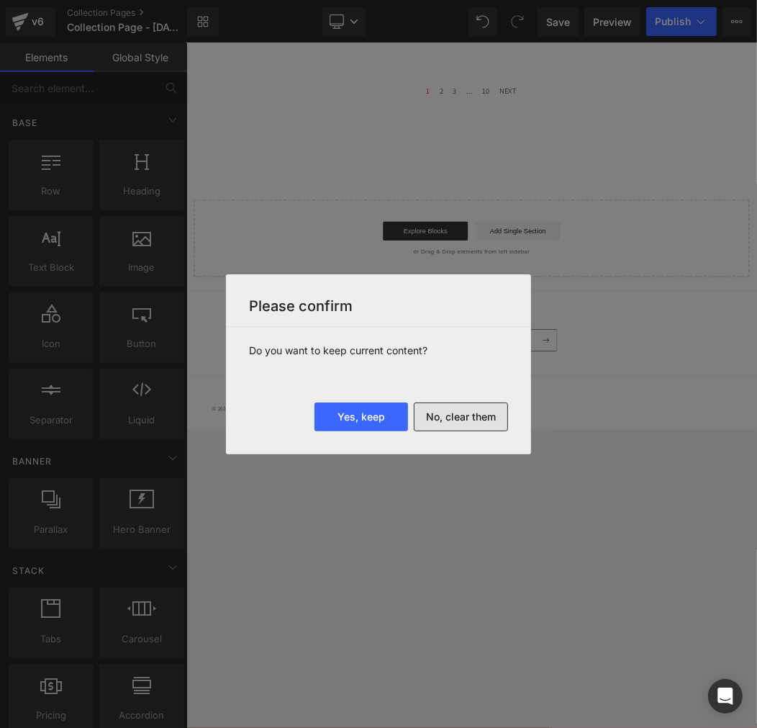
click at [451, 425] on button "No, clear them" at bounding box center [461, 417] width 94 height 29
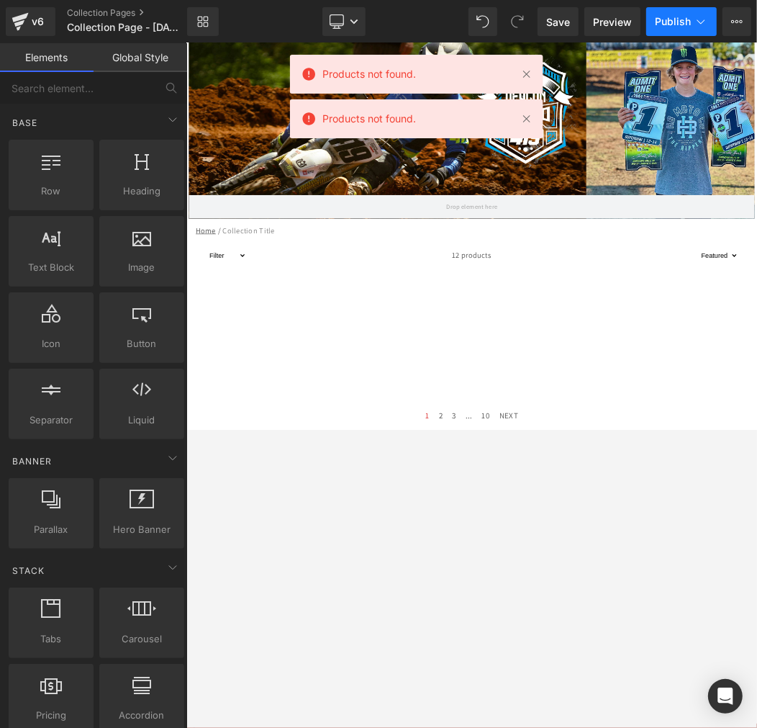
click at [670, 26] on span "Publish" at bounding box center [673, 22] width 36 height 12
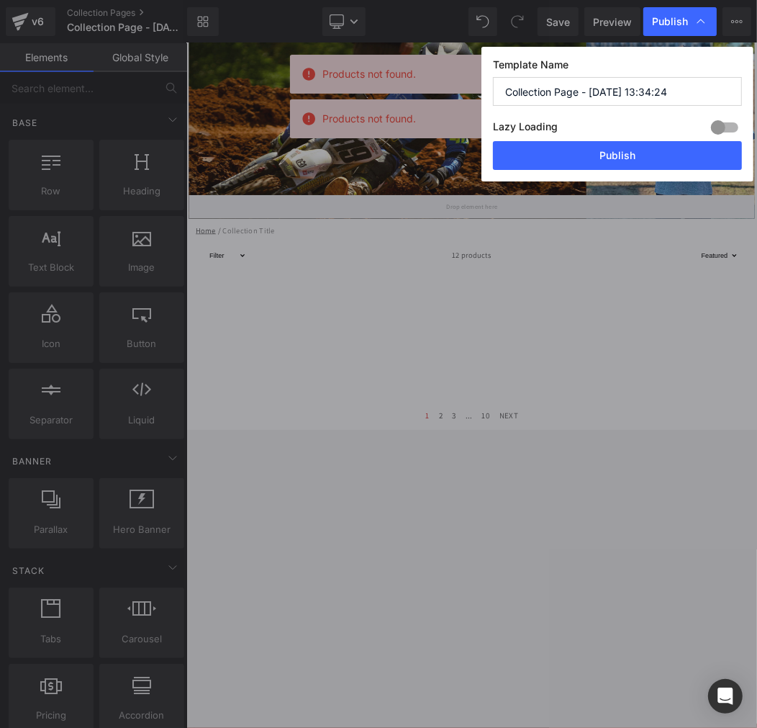
click at [629, 84] on input "Collection Page - Aug 27, 13:34:24" at bounding box center [617, 91] width 249 height 29
paste input "Deacon Denno"
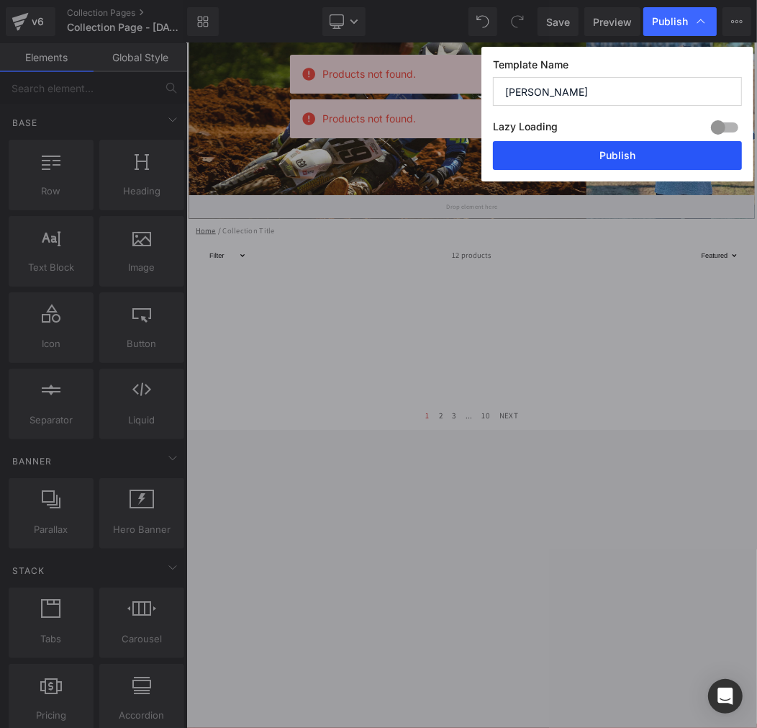
type input "Deacon Denno"
click at [614, 153] on button "Publish" at bounding box center [617, 155] width 249 height 29
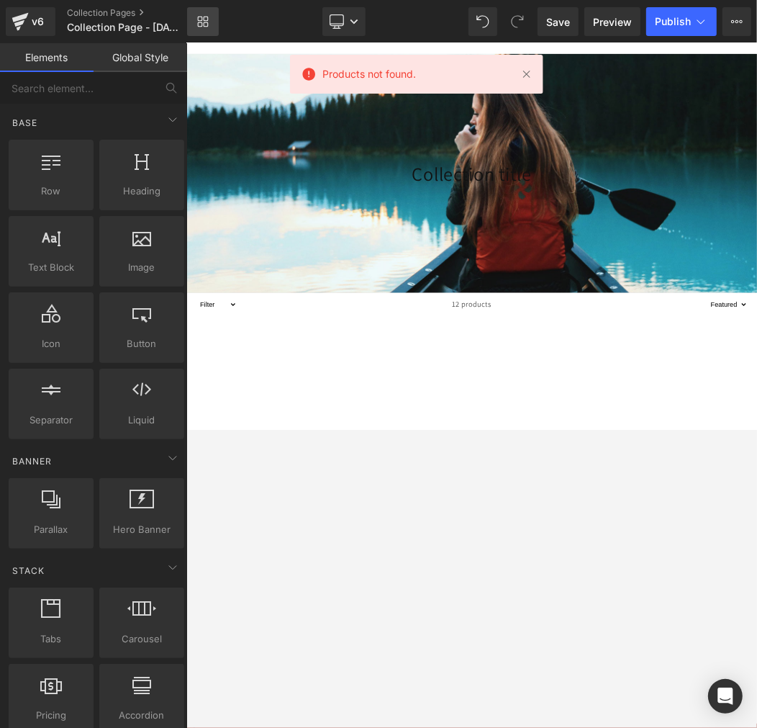
click at [203, 26] on icon at bounding box center [203, 22] width 12 height 12
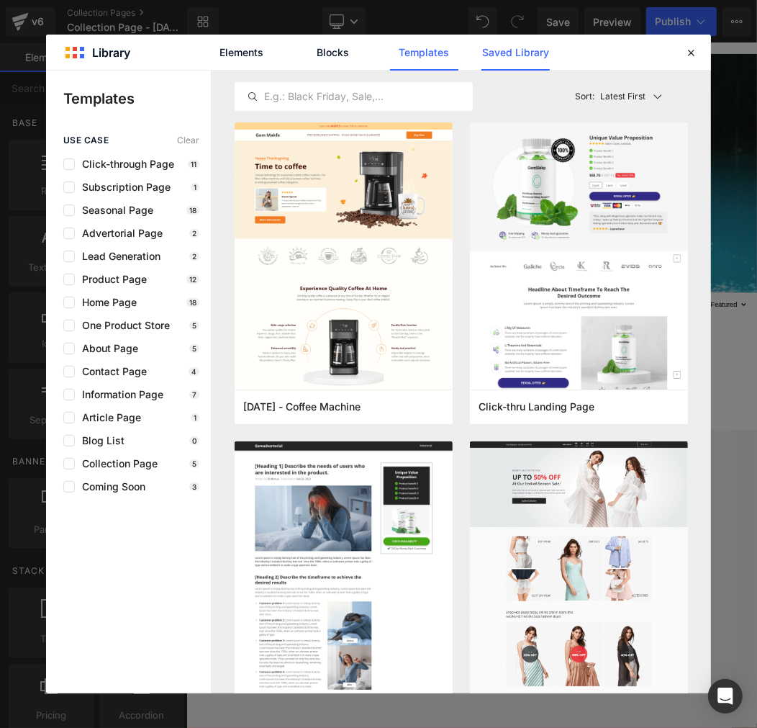
click at [501, 52] on link "Saved Library" at bounding box center [516, 53] width 68 height 36
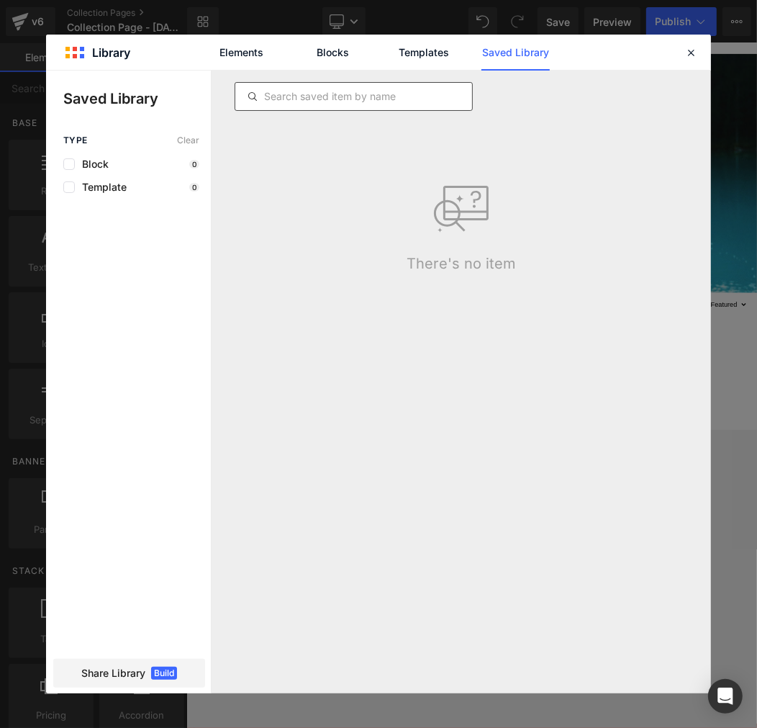
click at [308, 92] on input "text" at bounding box center [353, 96] width 237 height 17
paste input "Jack Da Rippa 755"
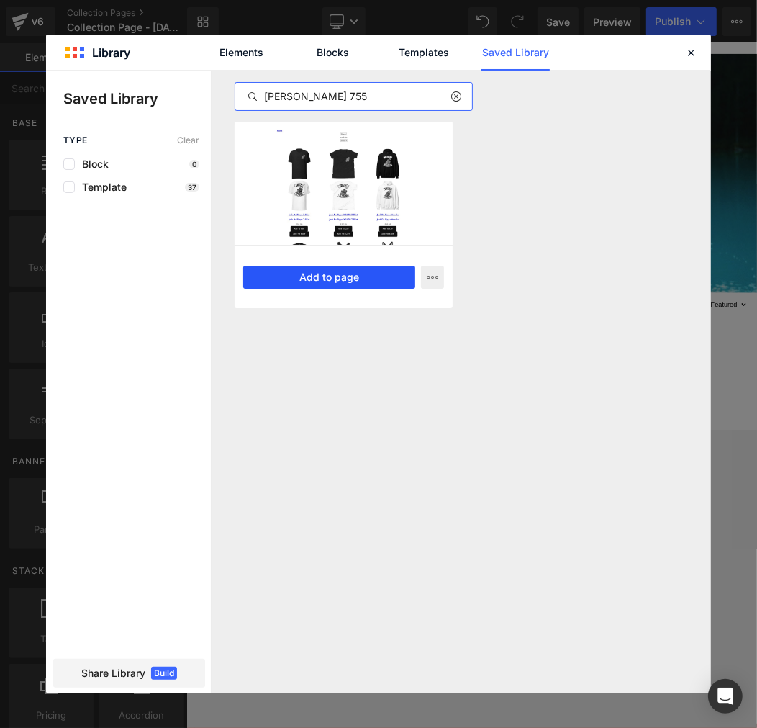
type input "Jack Da Rippa 755"
click at [353, 278] on button "Add to page" at bounding box center [329, 277] width 172 height 23
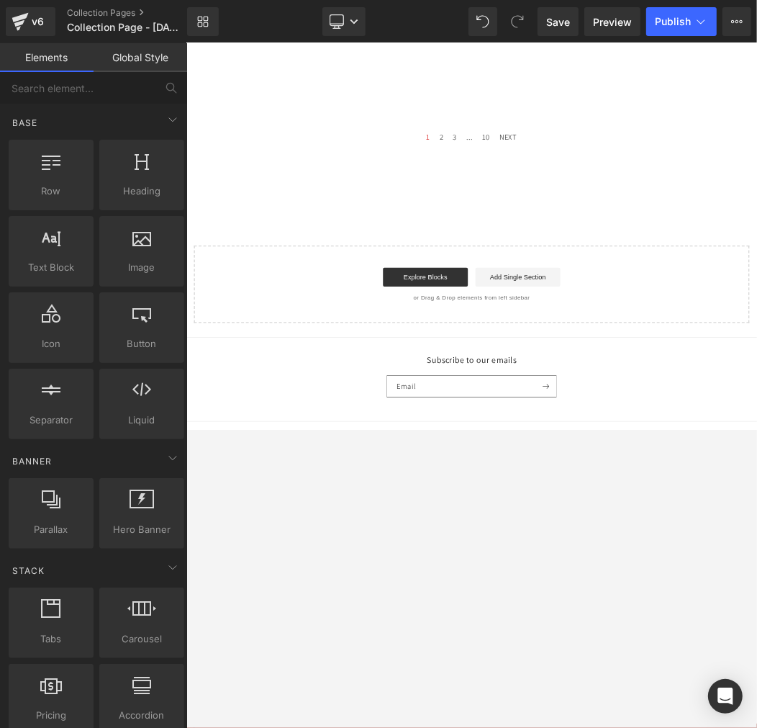
scroll to position [569, 0]
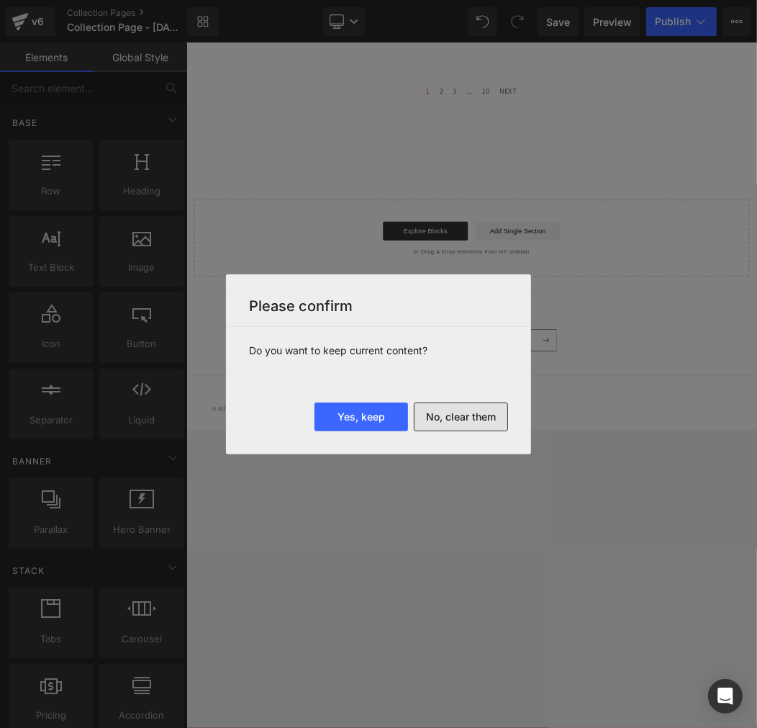
click at [472, 421] on button "No, clear them" at bounding box center [461, 417] width 94 height 29
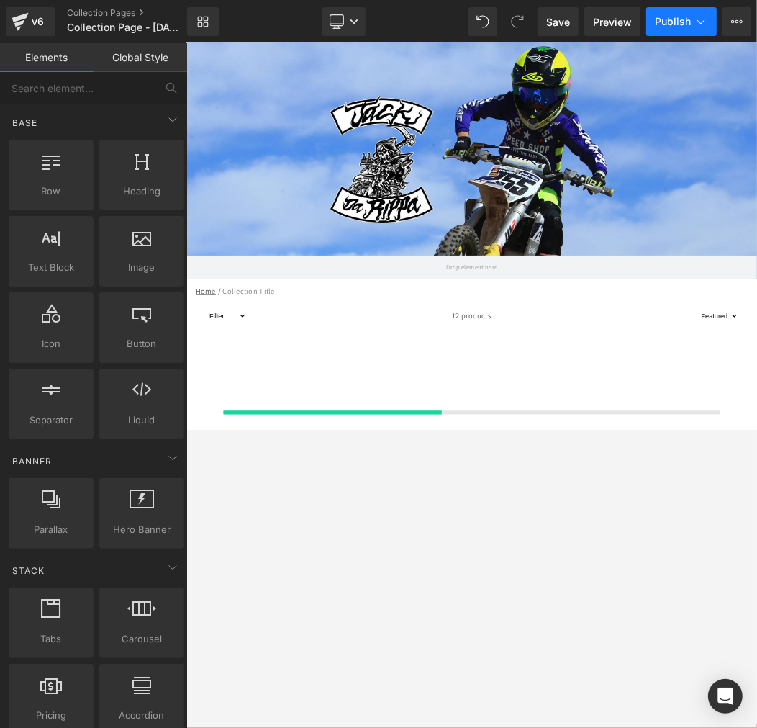
click at [686, 26] on span "Publish" at bounding box center [673, 22] width 36 height 12
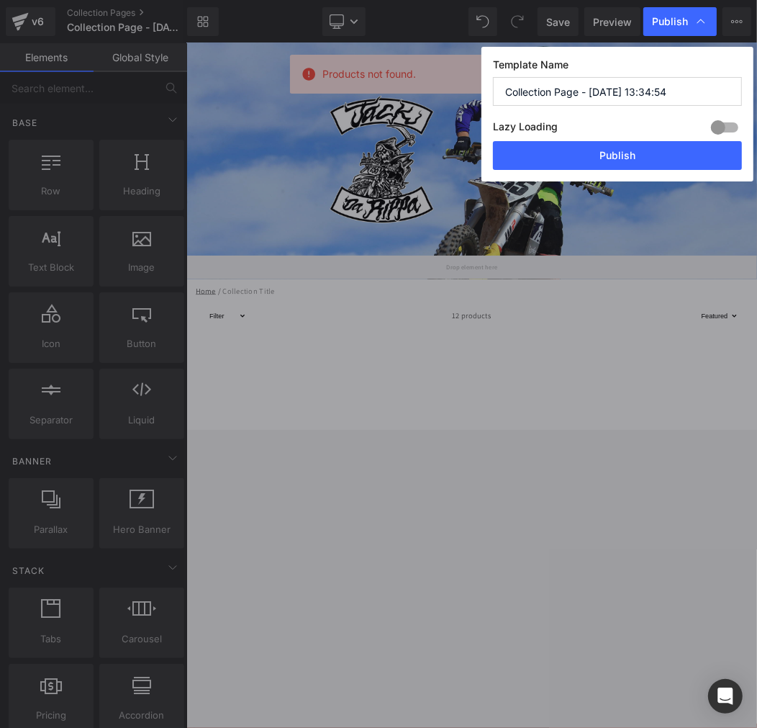
click at [598, 89] on input "Collection Page - Aug 27, 13:34:54" at bounding box center [617, 91] width 249 height 29
paste input "Jack Da Rippa 755"
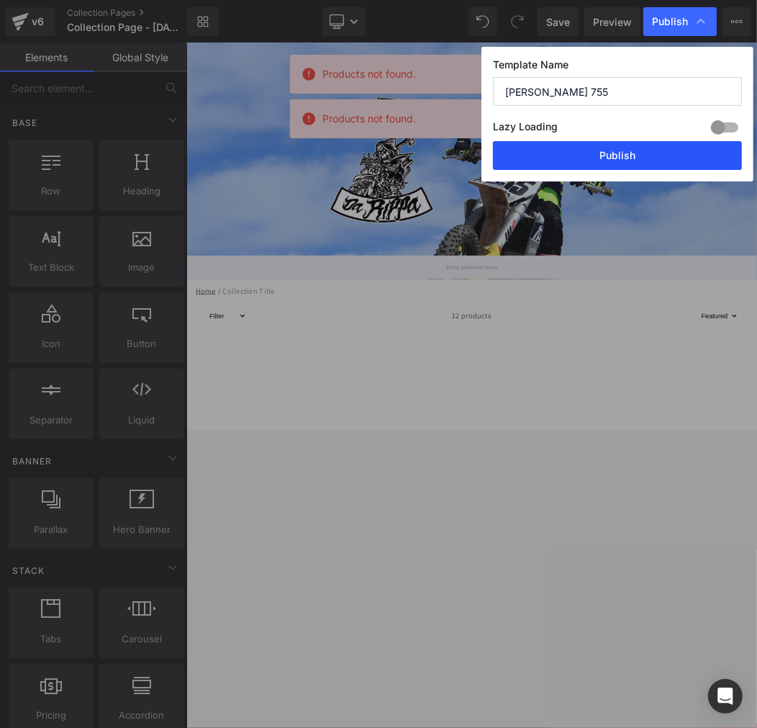
type input "Jack Da Rippa 755"
click at [616, 162] on button "Publish" at bounding box center [617, 155] width 249 height 29
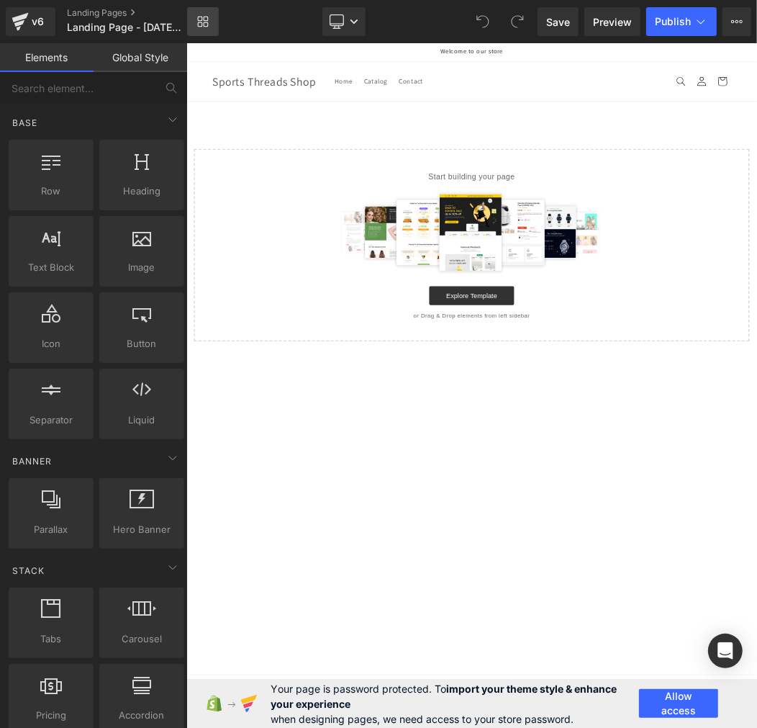
click at [210, 19] on link "Library" at bounding box center [203, 21] width 32 height 29
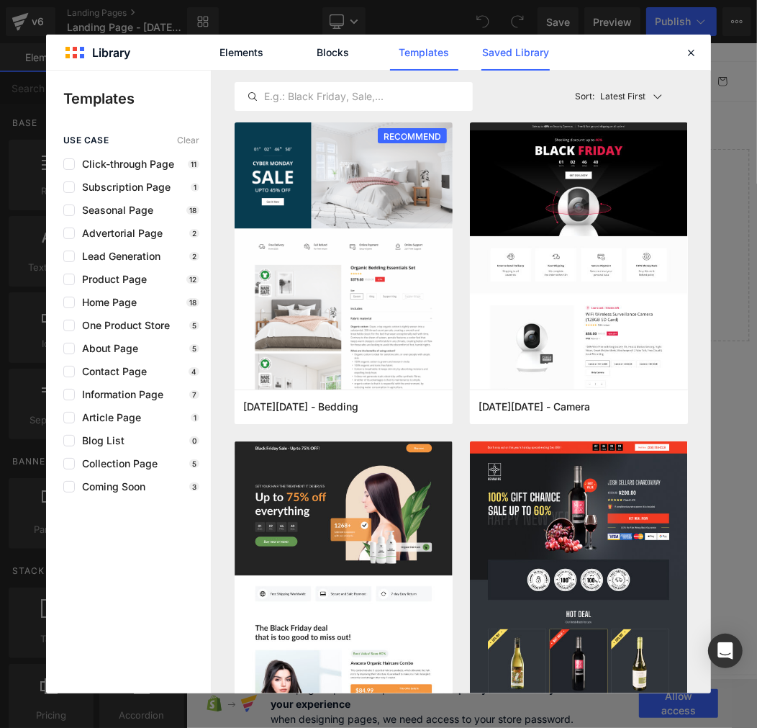
click at [516, 52] on link "Saved Library" at bounding box center [516, 53] width 68 height 36
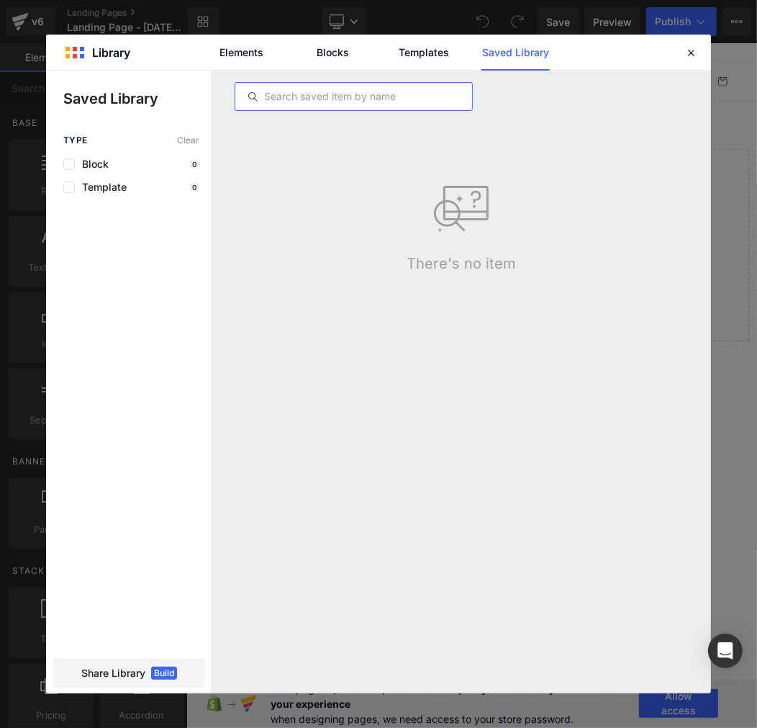
click at [394, 90] on input "text" at bounding box center [353, 96] width 237 height 17
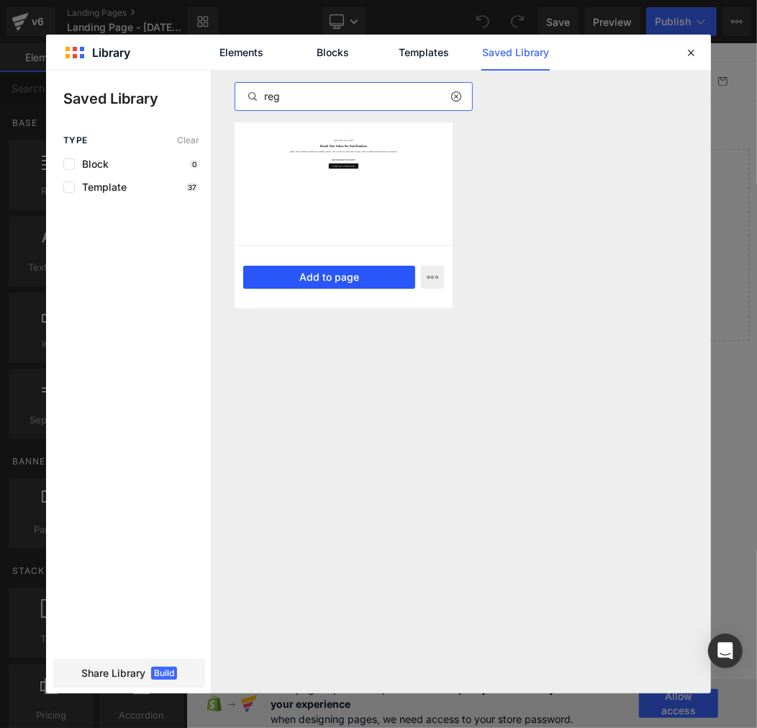
type input "reg"
click at [343, 276] on button "Add to page" at bounding box center [329, 277] width 172 height 23
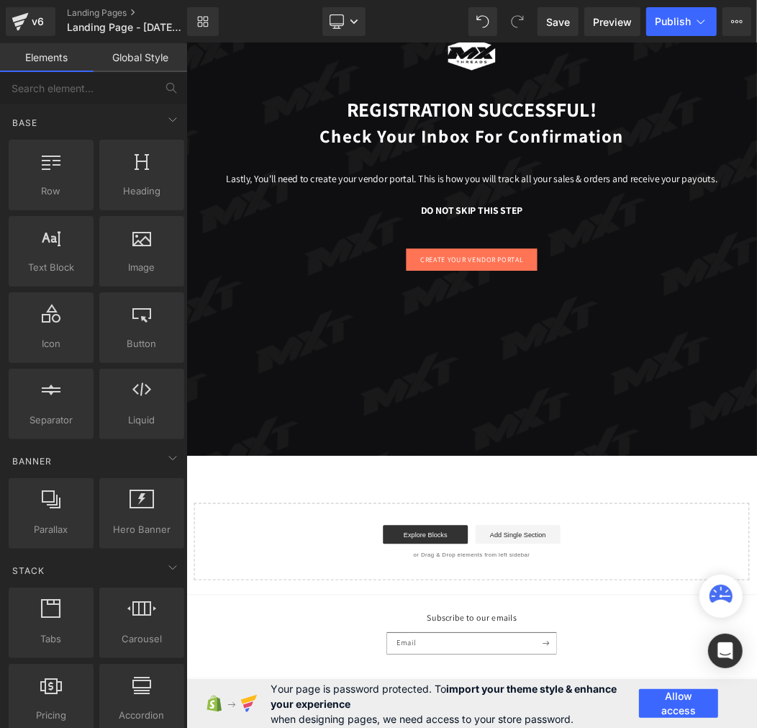
scroll to position [143, 0]
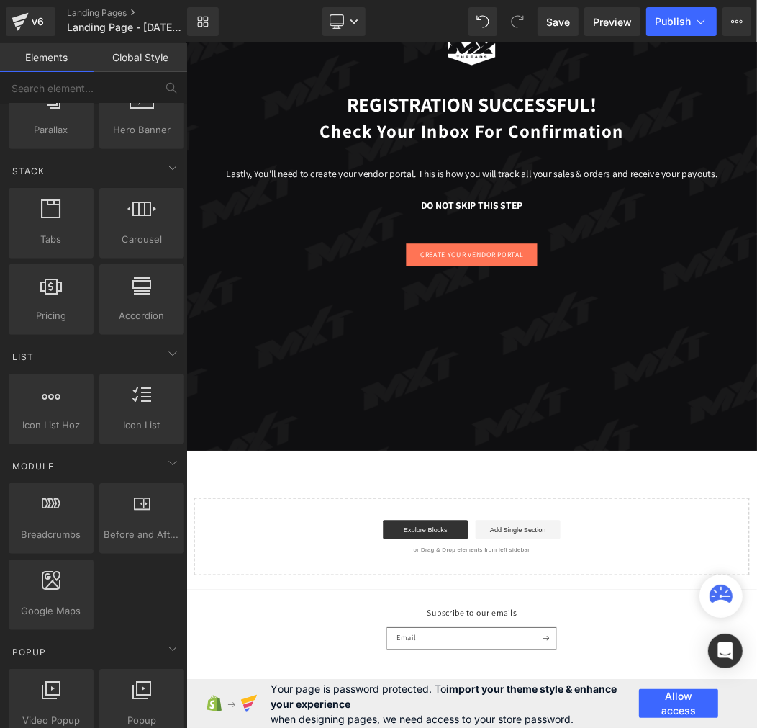
click at [132, 66] on link "Global Style" at bounding box center [141, 57] width 94 height 29
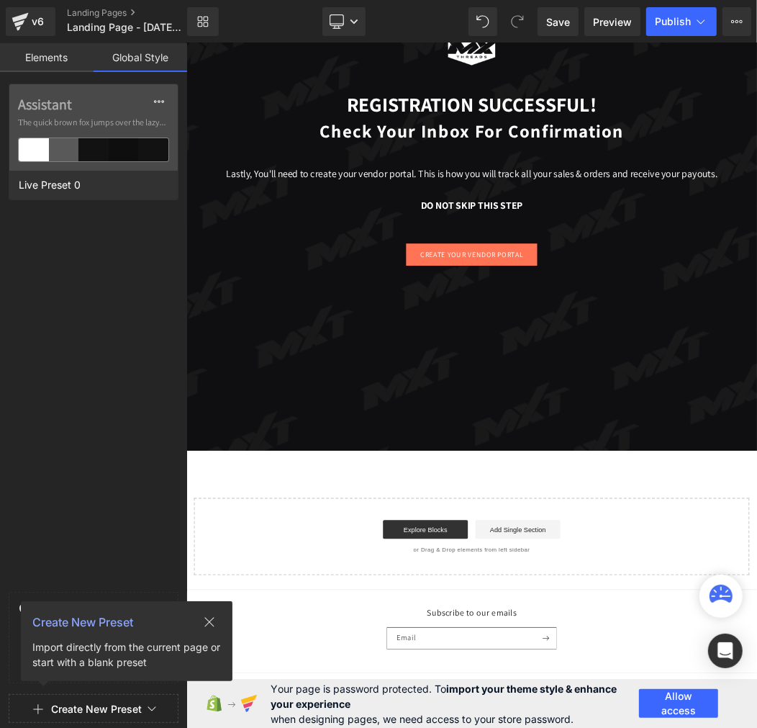
click at [48, 55] on link "Elements" at bounding box center [47, 57] width 94 height 29
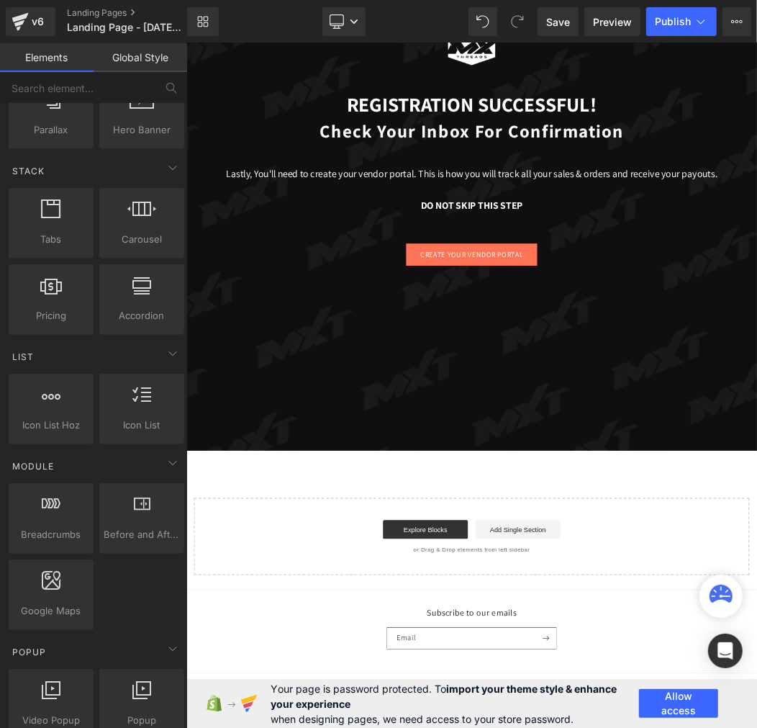
click at [412, 715] on div "Image registration successful! Text Block Check Your Inbox For Confirmation Hea…" at bounding box center [621, 422] width 871 height 866
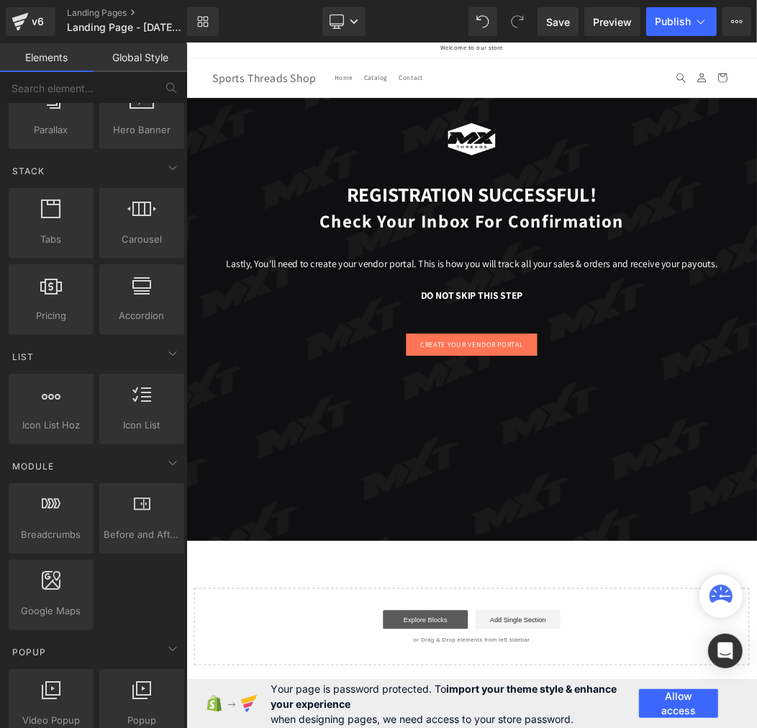
scroll to position [0, 0]
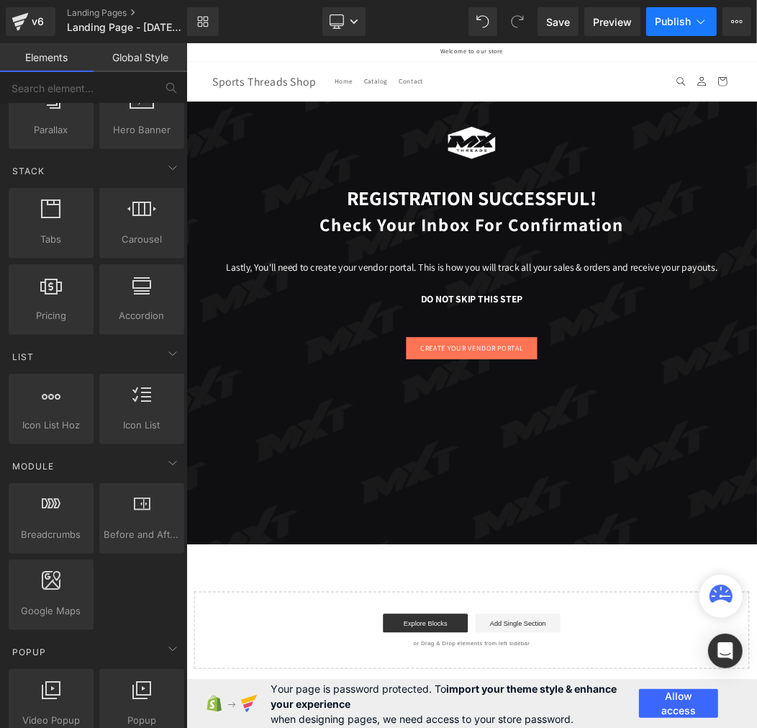
click at [690, 24] on span "Publish" at bounding box center [673, 22] width 36 height 12
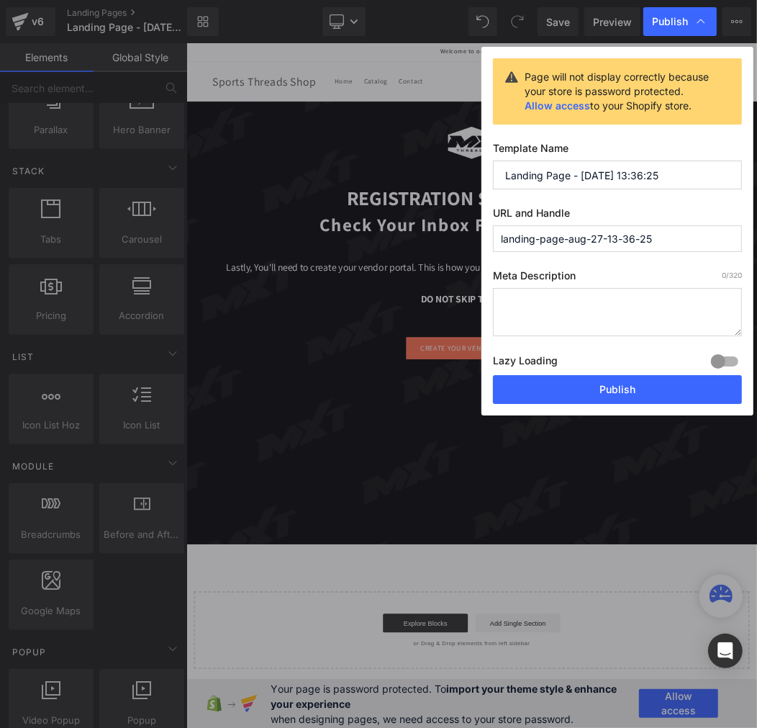
click at [559, 168] on input "Landing Page - [DATE] 13:36:25" at bounding box center [617, 175] width 249 height 29
paste input "Registration Successful"
type input "Registration Successful"
click at [632, 232] on input "landing-page-aug-27-13-36-25" at bounding box center [617, 238] width 249 height 27
paste input "registration-success"
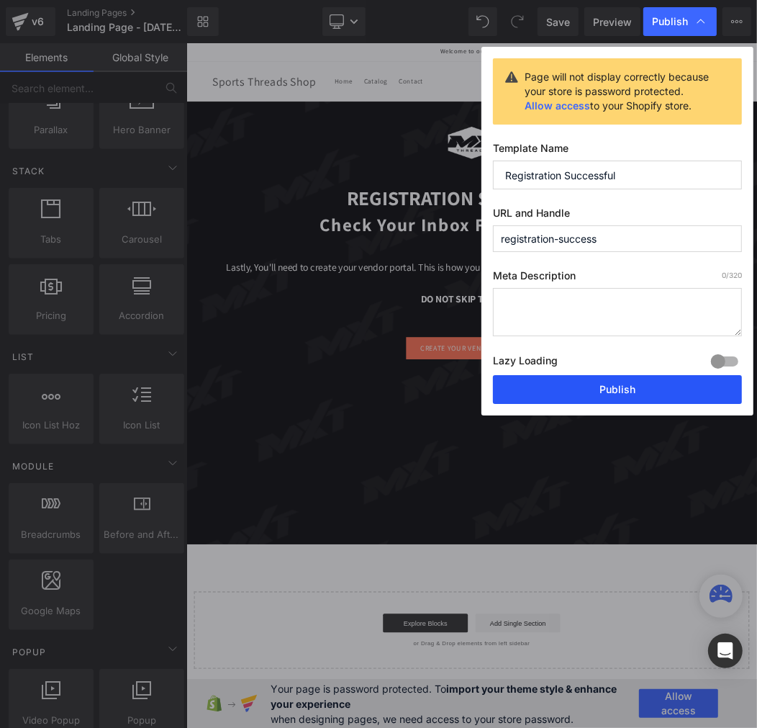
type input "registration-success"
click at [623, 387] on button "Publish" at bounding box center [617, 389] width 249 height 29
